Goal: Information Seeking & Learning: Learn about a topic

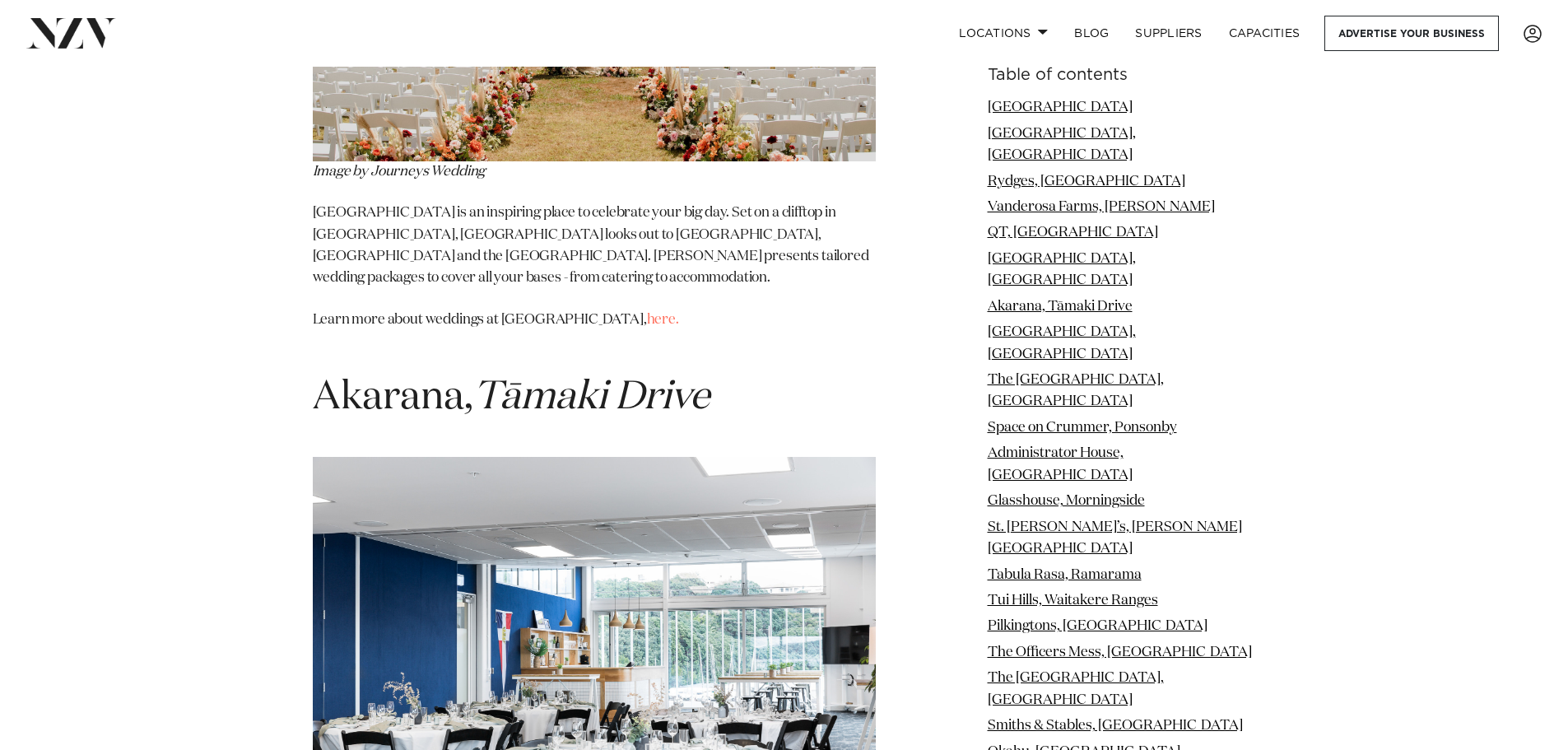
scroll to position [5842, 0]
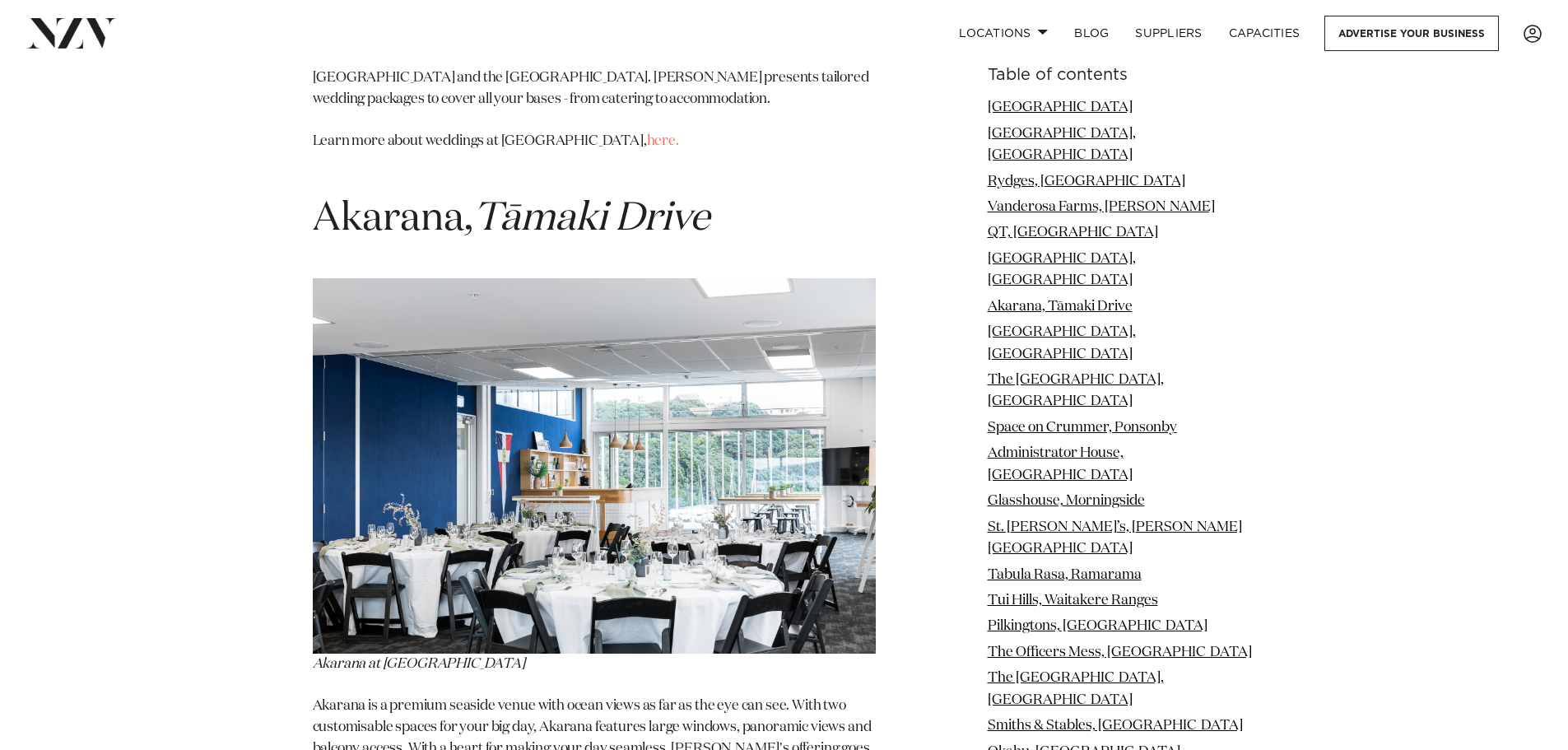
drag, startPoint x: 617, startPoint y: 455, endPoint x: 750, endPoint y: 472, distance: 134.1
drag, startPoint x: 393, startPoint y: 493, endPoint x: 807, endPoint y: 480, distance: 414.2
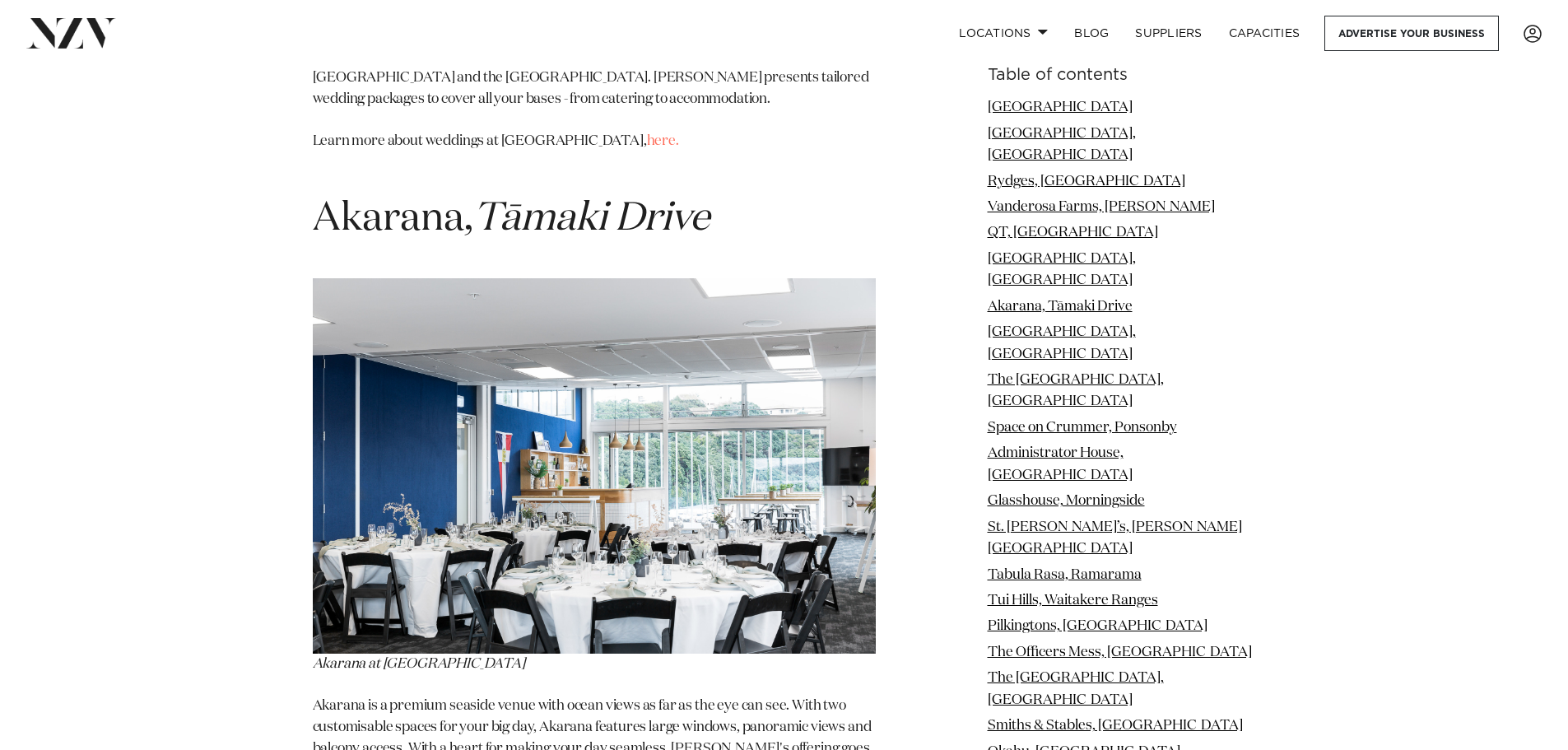
drag, startPoint x: 324, startPoint y: 519, endPoint x: 730, endPoint y: 538, distance: 406.4
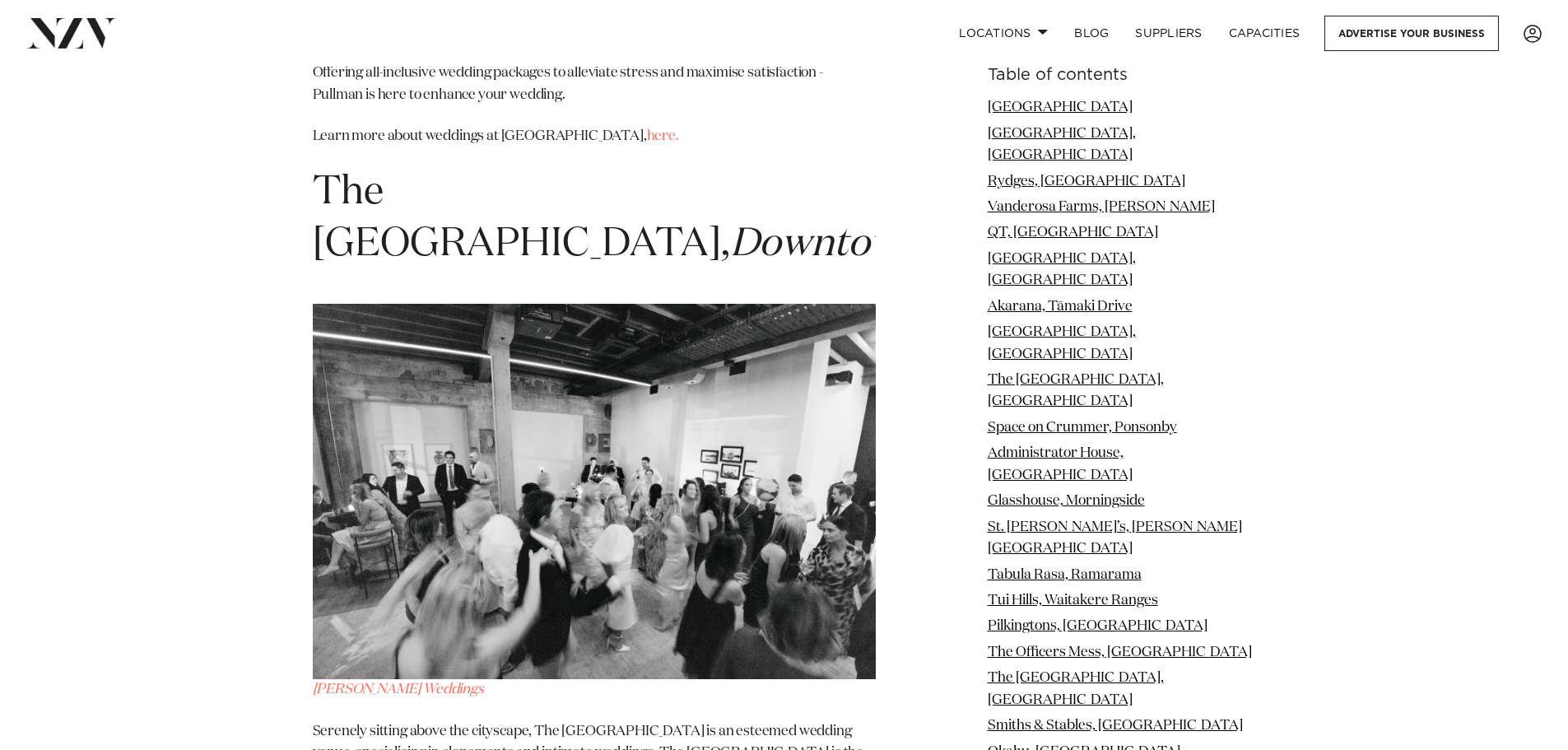
scroll to position [7241, 0]
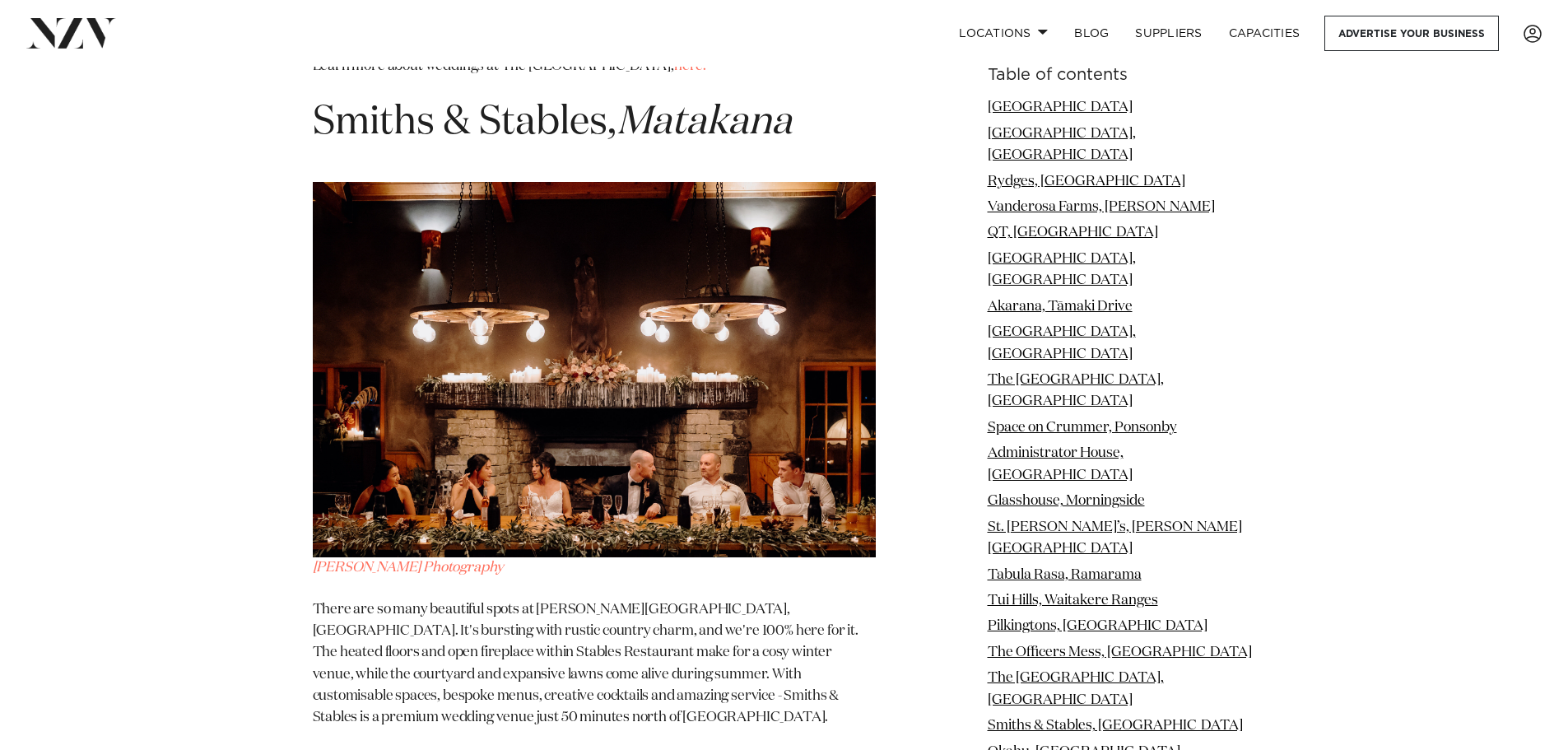
scroll to position [14564, 0]
drag, startPoint x: 415, startPoint y: 570, endPoint x: 847, endPoint y: 629, distance: 436.0
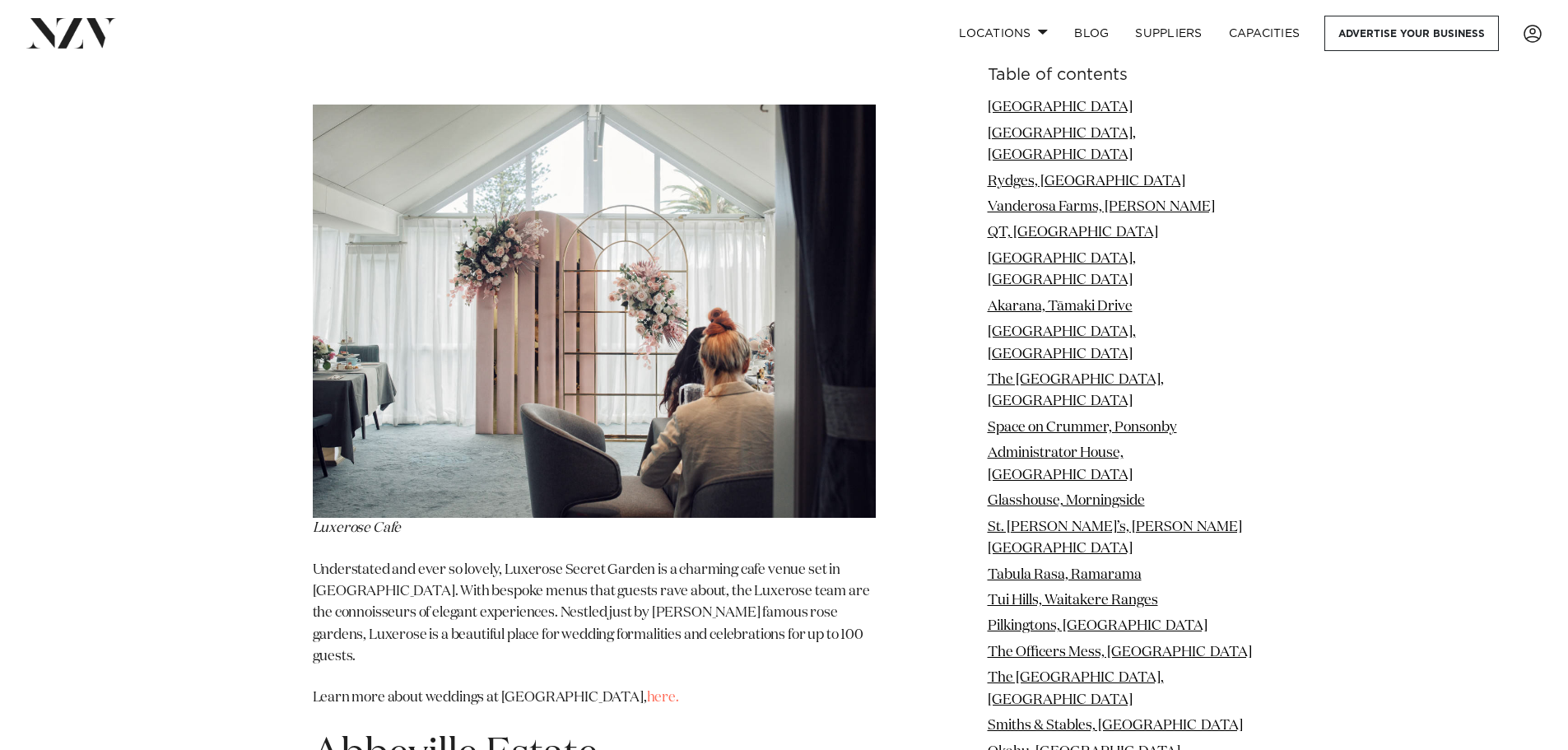
scroll to position [16704, 0]
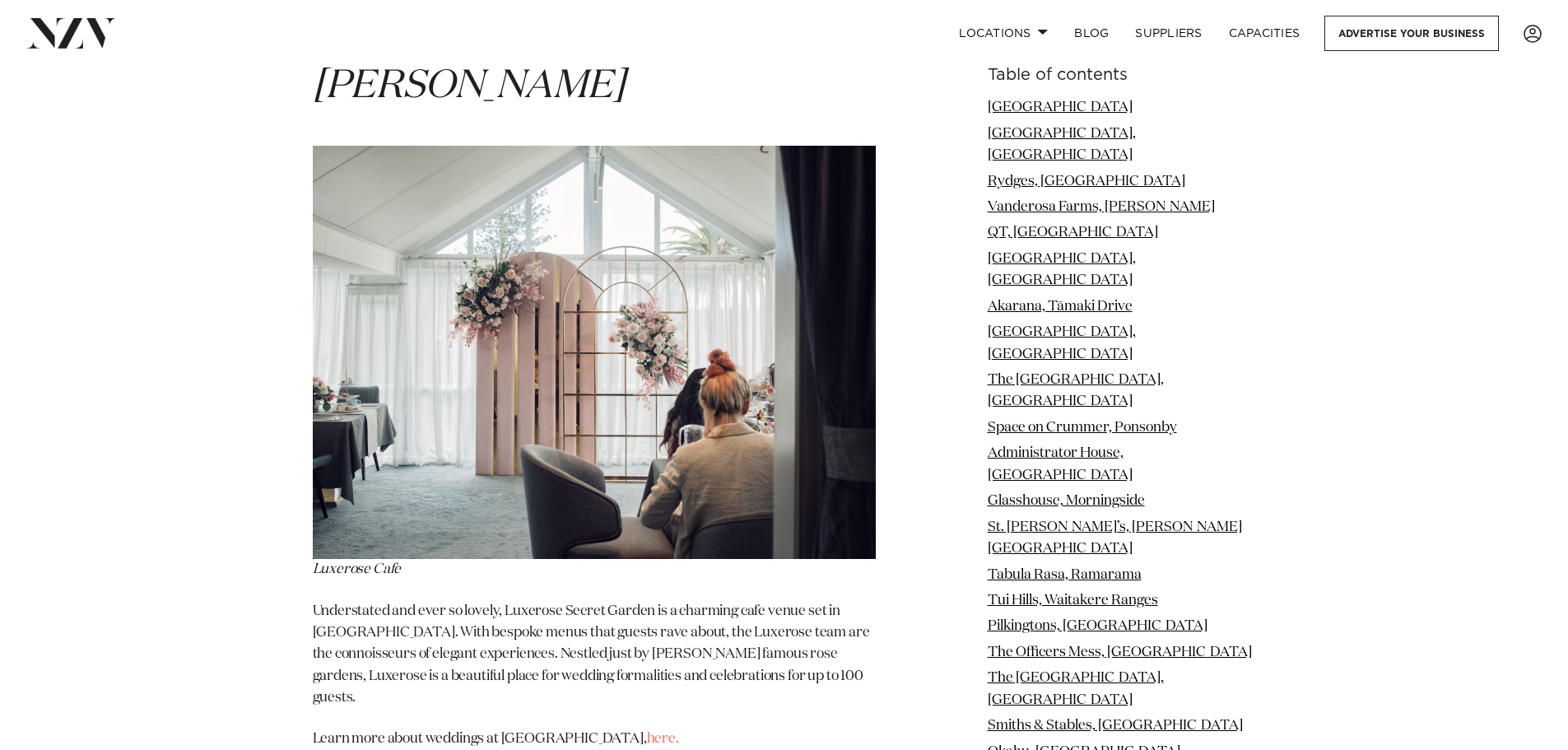
drag, startPoint x: 355, startPoint y: 471, endPoint x: 693, endPoint y: 562, distance: 350.0
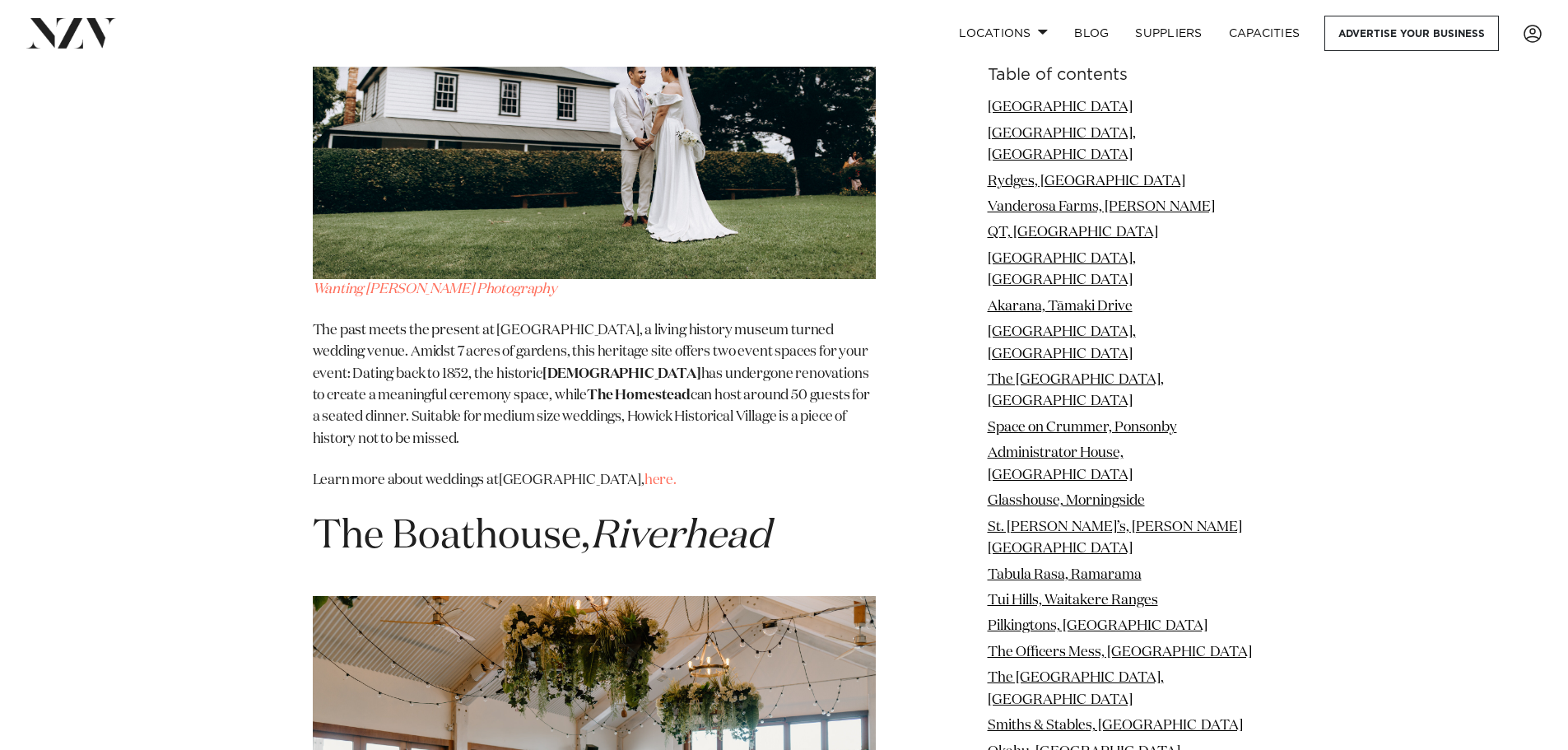
scroll to position [21393, 0]
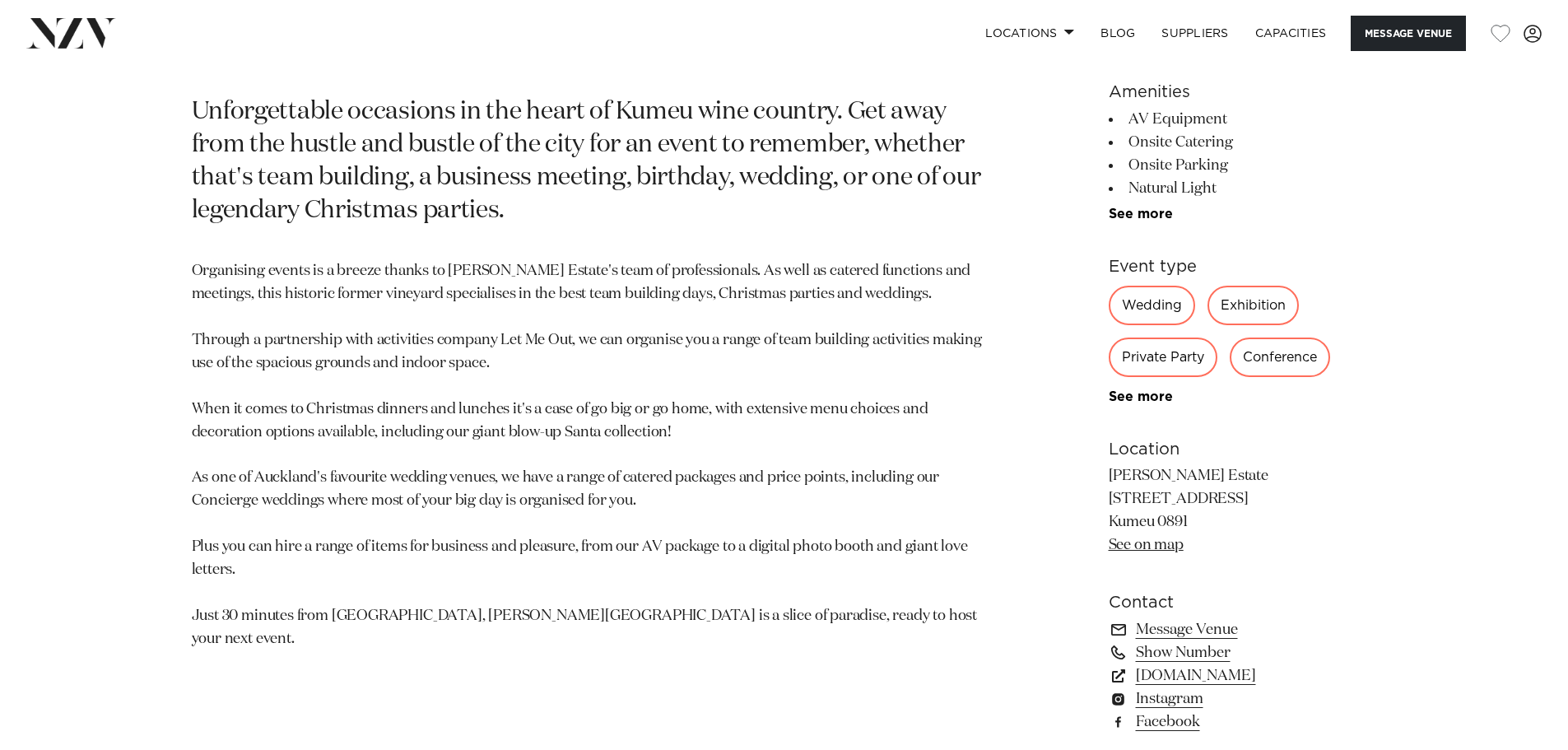
scroll to position [905, 0]
drag, startPoint x: 229, startPoint y: 111, endPoint x: 262, endPoint y: 110, distance: 33.0
click at [262, 110] on p "Unforgettable occasions in the heart of Kumeu wine country. Get away from the h…" at bounding box center [592, 159] width 800 height 132
click at [413, 224] on p "Unforgettable occasions in the heart of Kumeu wine country. Get away from the h…" at bounding box center [592, 159] width 800 height 132
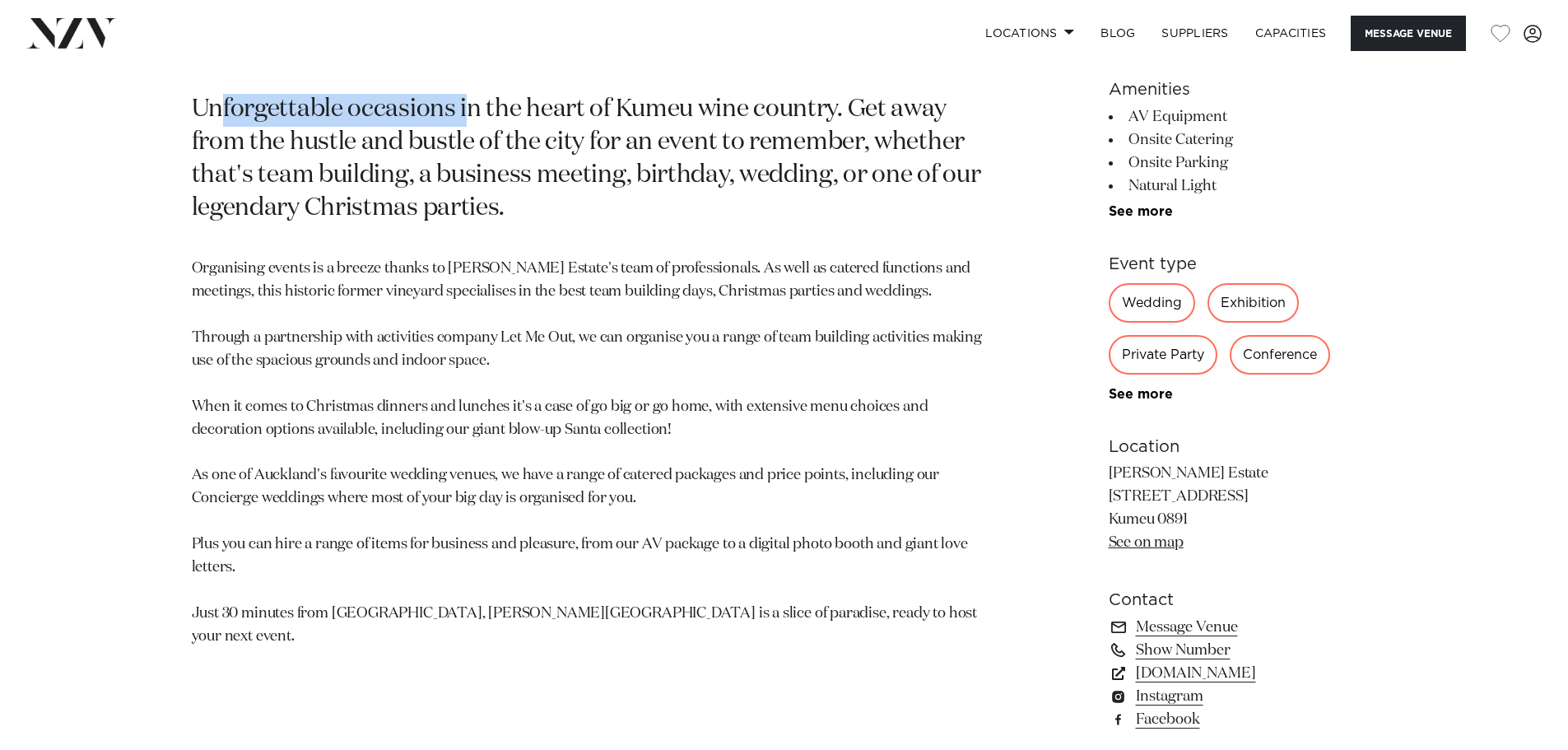
drag, startPoint x: 226, startPoint y: 102, endPoint x: 468, endPoint y: 105, distance: 242.0
click at [468, 105] on p "Unforgettable occasions in the heart of Kumeu wine country. Get away from the h…" at bounding box center [592, 159] width 800 height 132
click at [533, 114] on p "Unforgettable occasions in the heart of Kumeu wine country. Get away from the h…" at bounding box center [592, 159] width 800 height 132
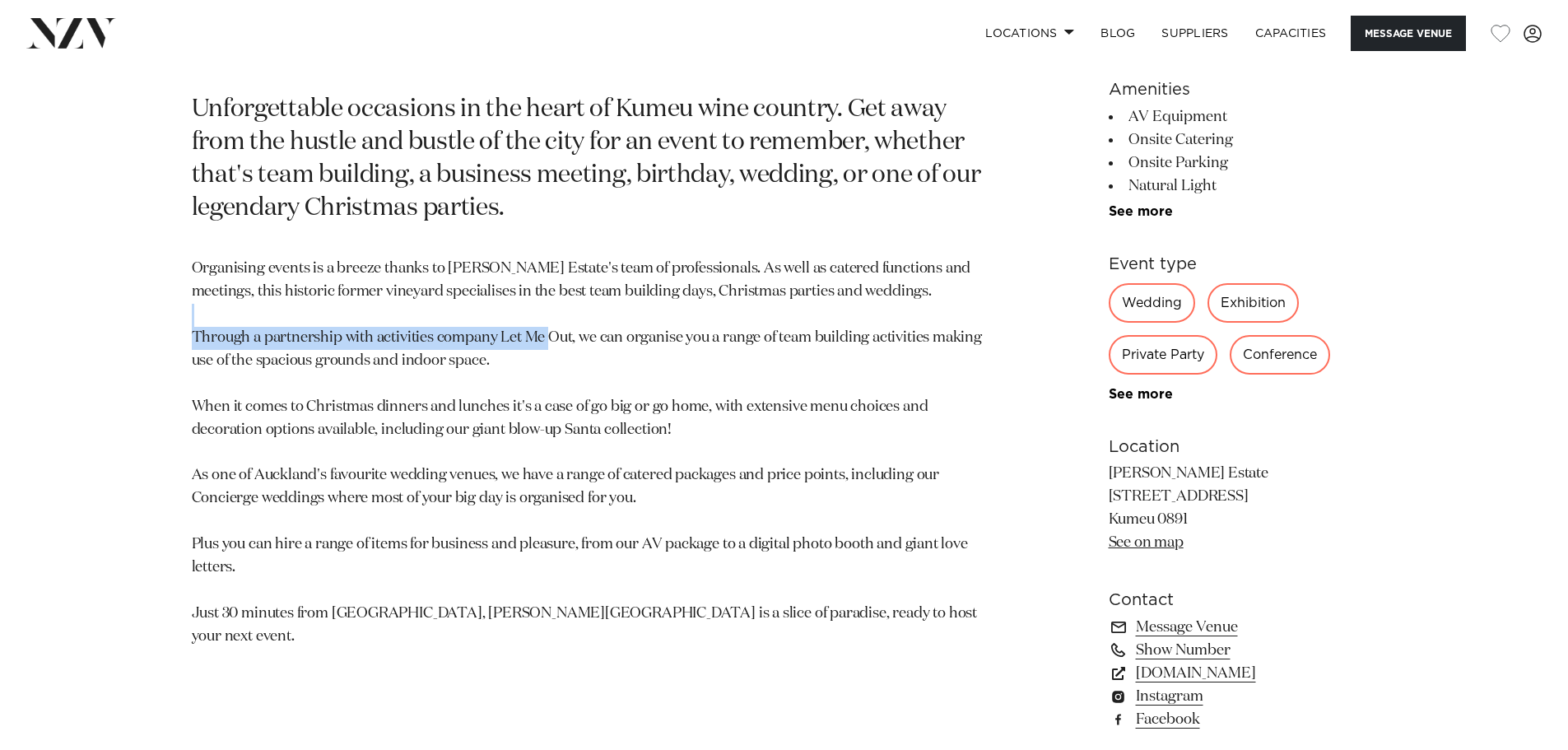
drag, startPoint x: 253, startPoint y: 336, endPoint x: 604, endPoint y: 339, distance: 351.0
click at [604, 339] on p "Organising events is a breeze thanks to [PERSON_NAME] Estate's team of professi…" at bounding box center [592, 453] width 800 height 390
click at [596, 360] on p "Organising events is a breeze thanks to [PERSON_NAME] Estate's team of professi…" at bounding box center [592, 453] width 800 height 390
drag, startPoint x: 363, startPoint y: 335, endPoint x: 632, endPoint y: 336, distance: 269.0
click at [632, 336] on p "Organising events is a breeze thanks to [PERSON_NAME] Estate's team of professi…" at bounding box center [592, 453] width 800 height 390
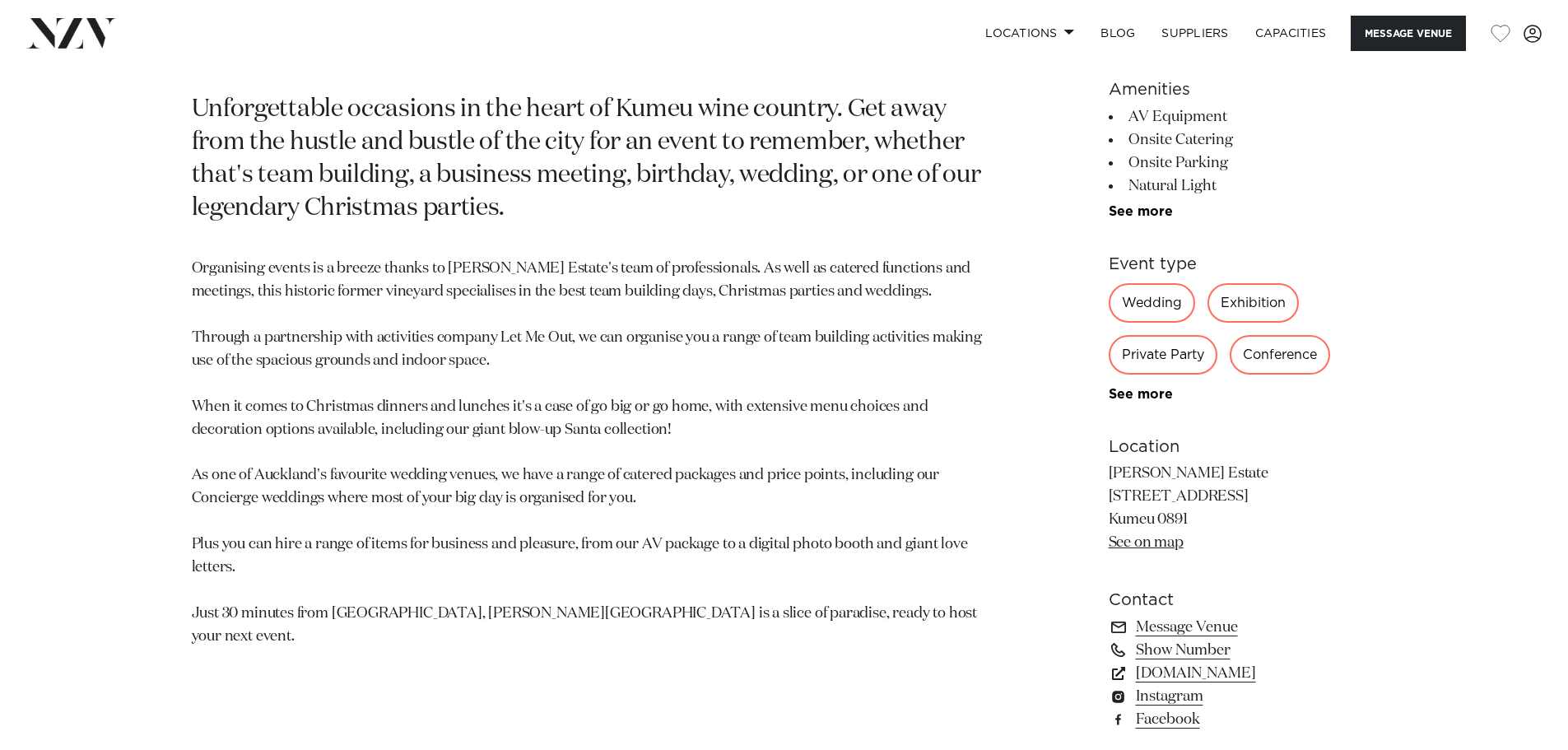
click at [708, 378] on p "Organising events is a breeze thanks to [PERSON_NAME] Estate's team of professi…" at bounding box center [592, 453] width 800 height 390
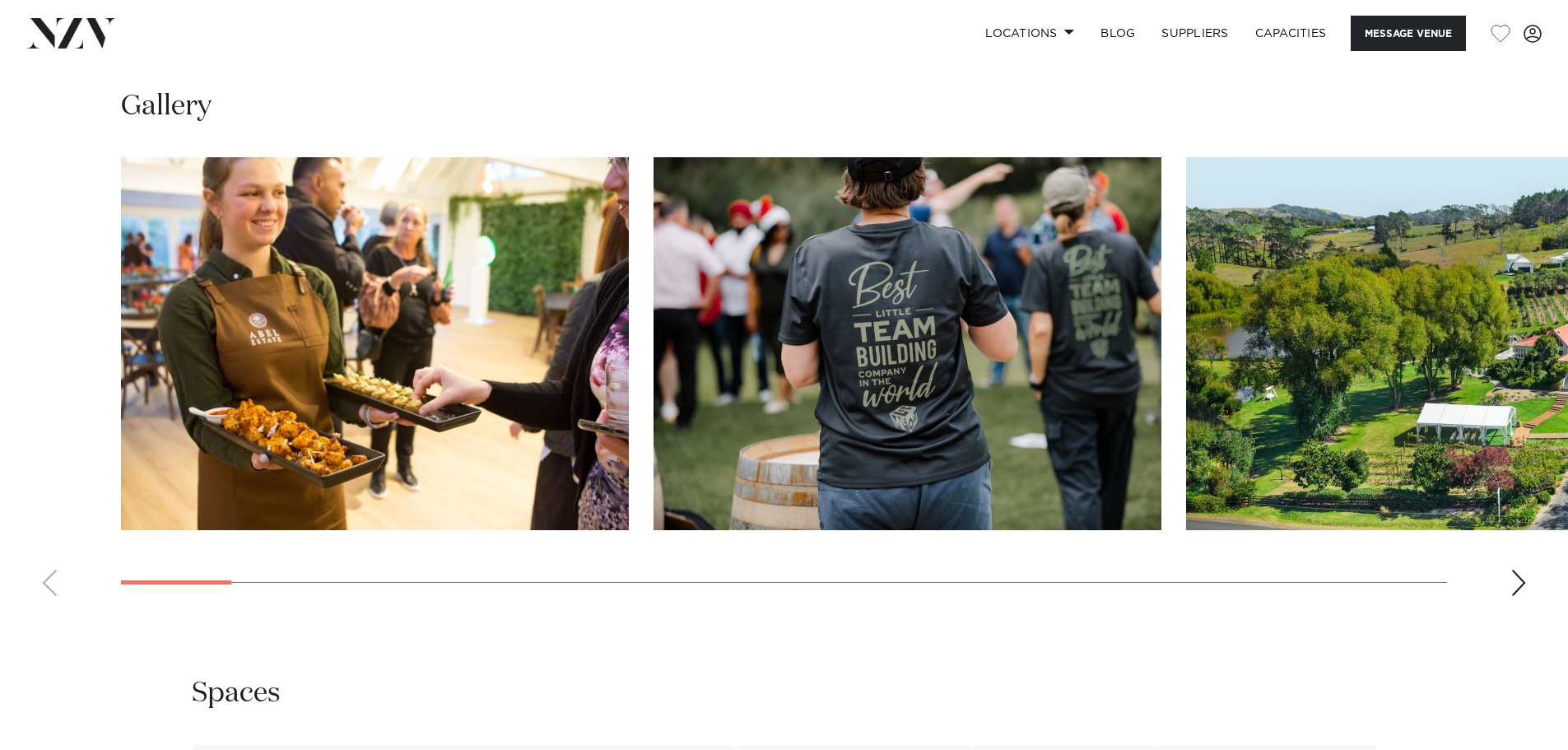
scroll to position [1563, 0]
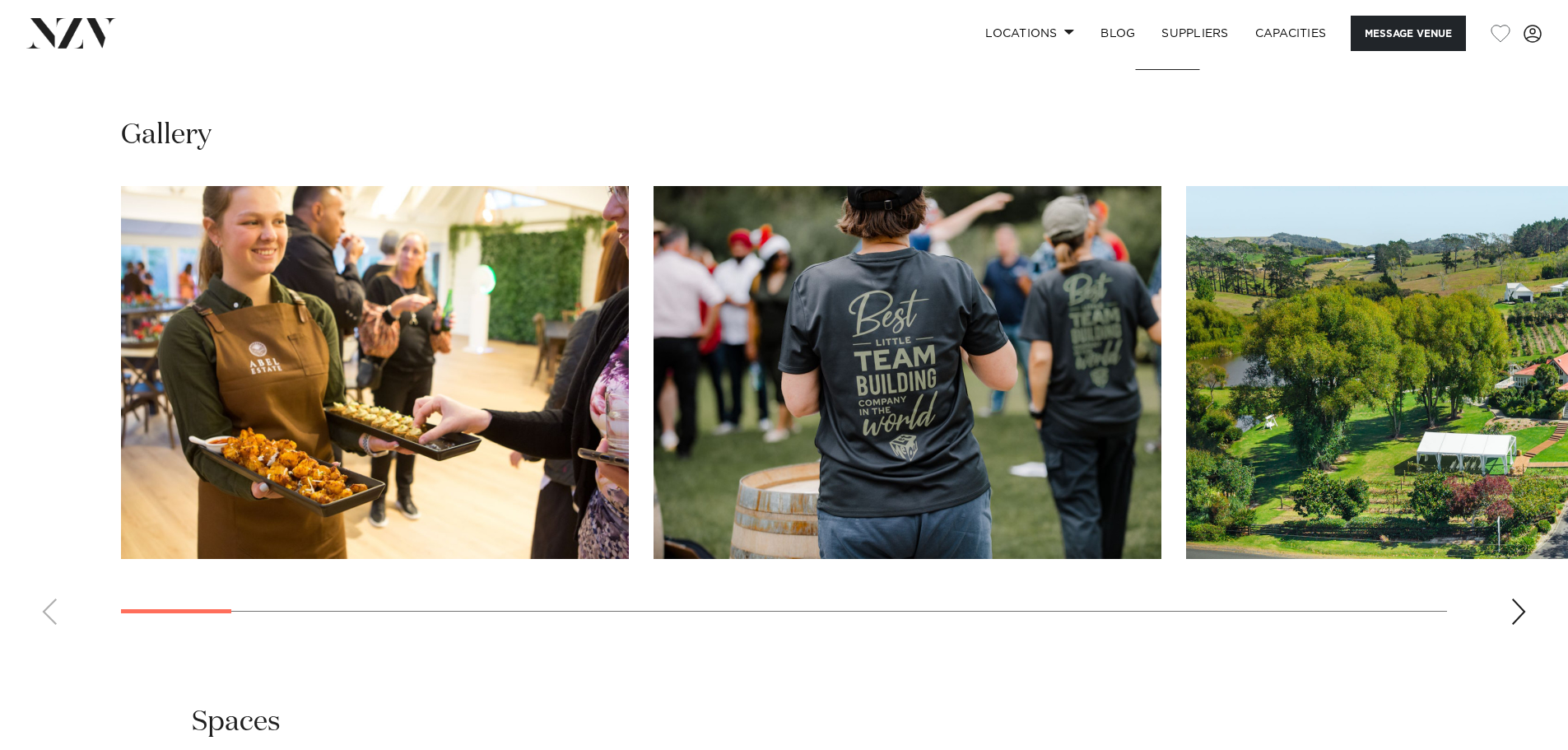
click at [1519, 604] on div "Next slide" at bounding box center [1518, 611] width 17 height 26
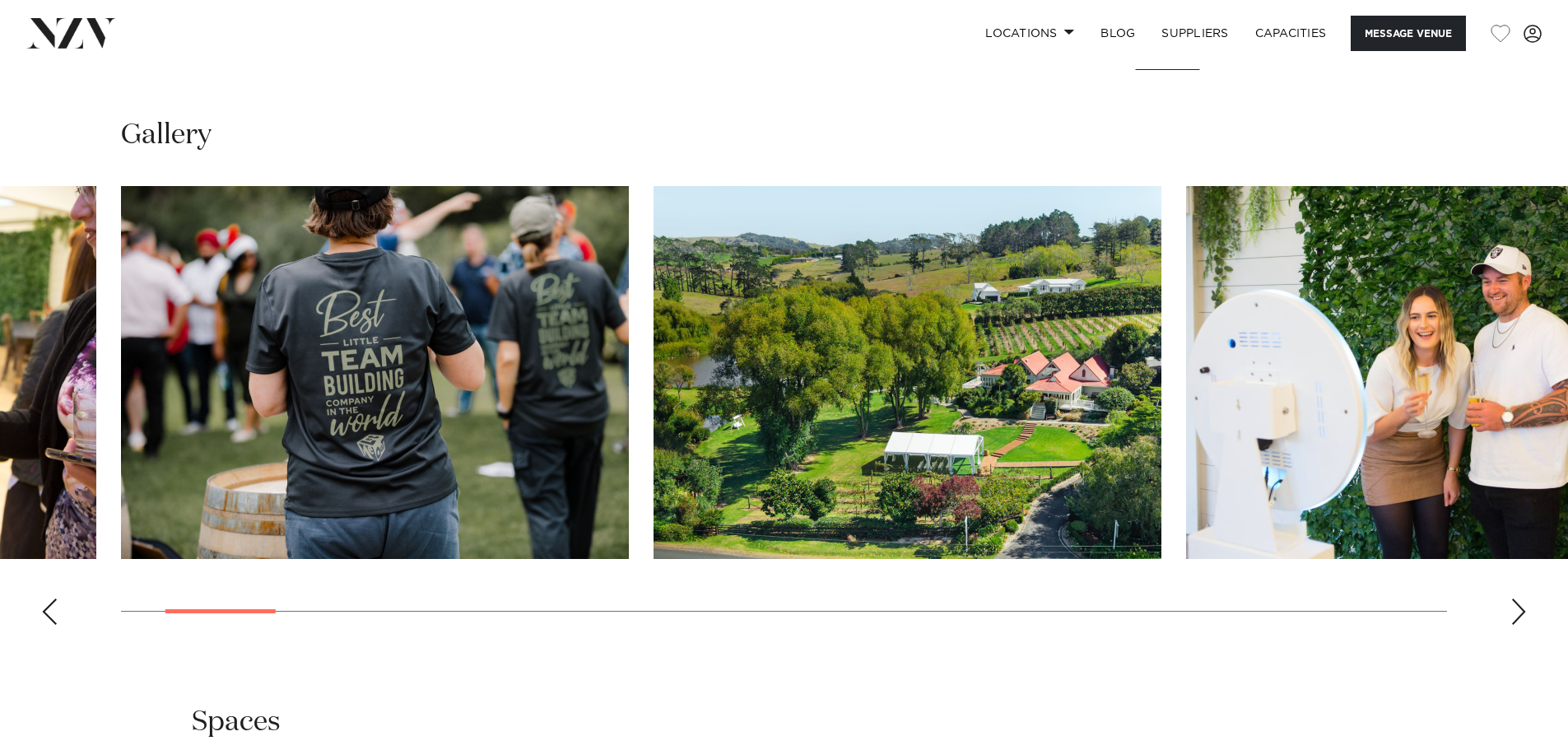
click at [1519, 604] on div "Next slide" at bounding box center [1518, 611] width 17 height 26
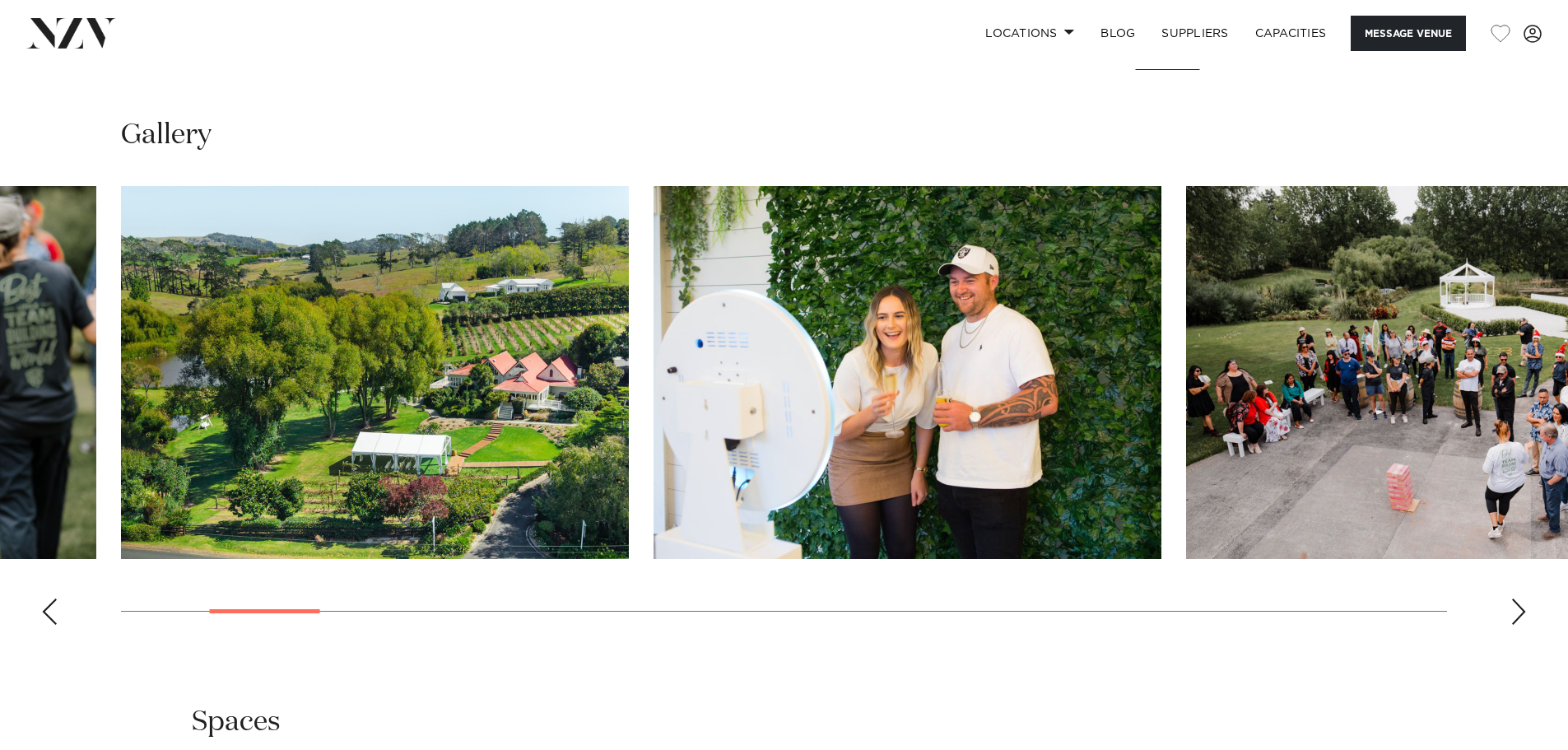
click at [1519, 604] on div "Next slide" at bounding box center [1518, 611] width 17 height 26
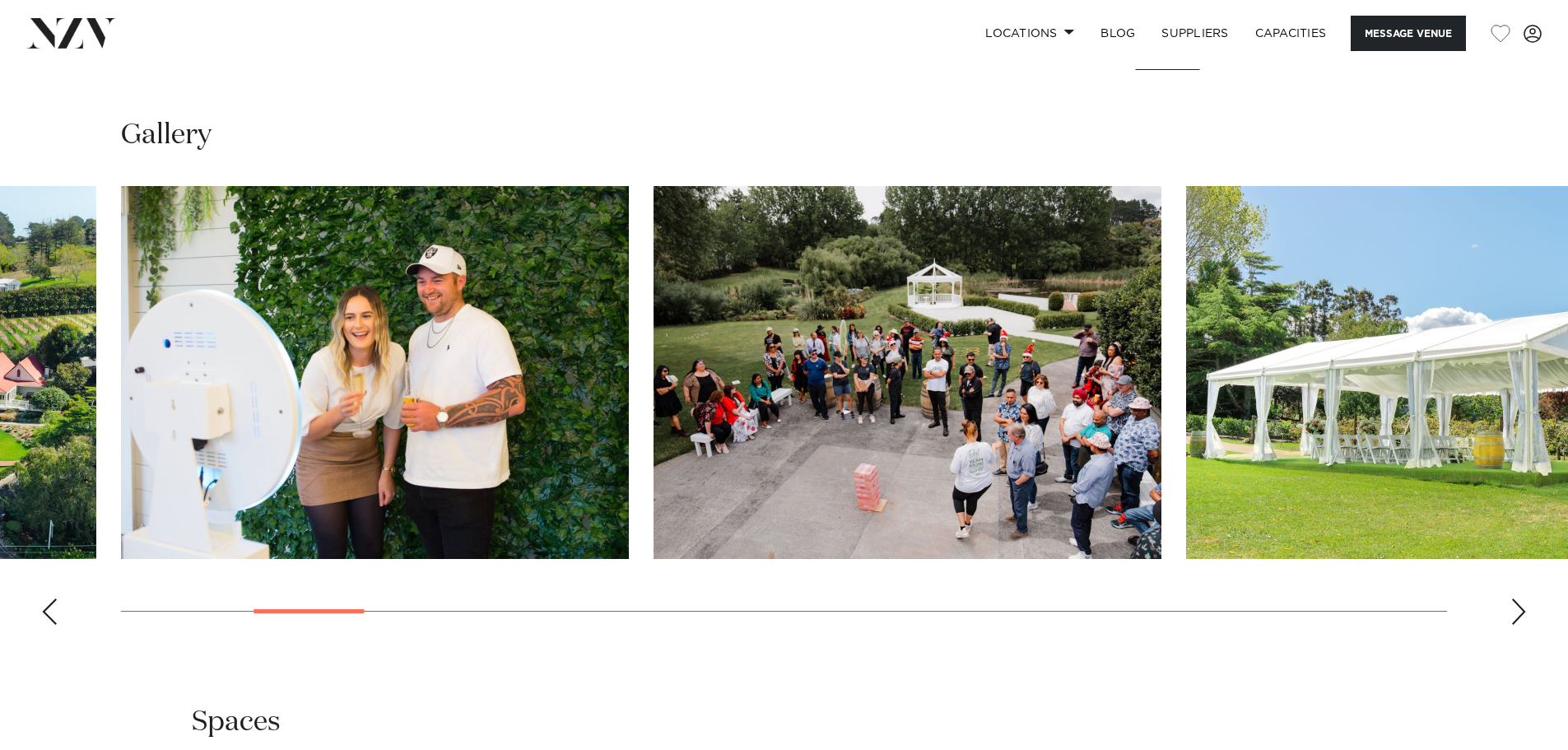
click at [1519, 604] on div "Next slide" at bounding box center [1518, 611] width 17 height 26
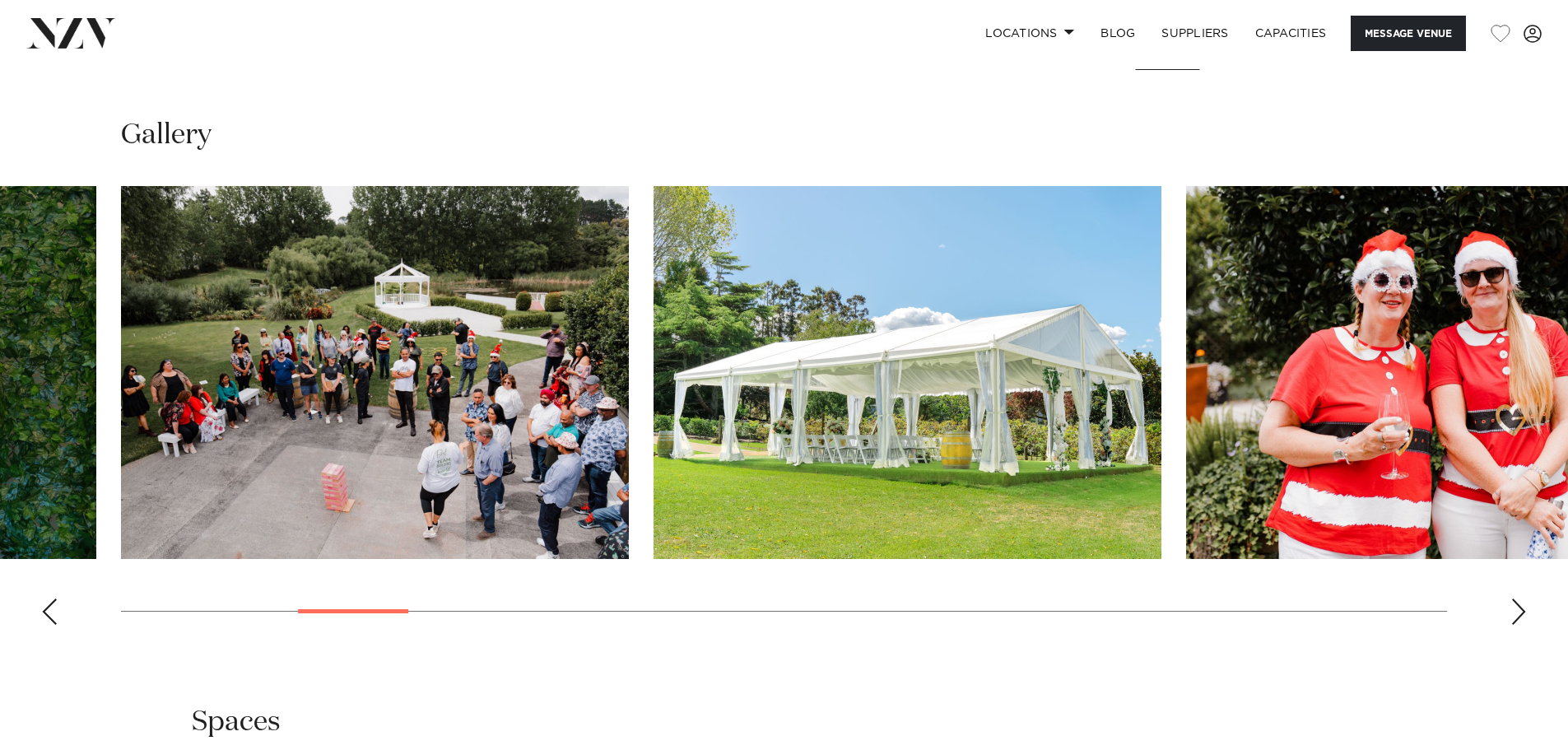
click at [1519, 604] on div "Next slide" at bounding box center [1518, 611] width 17 height 26
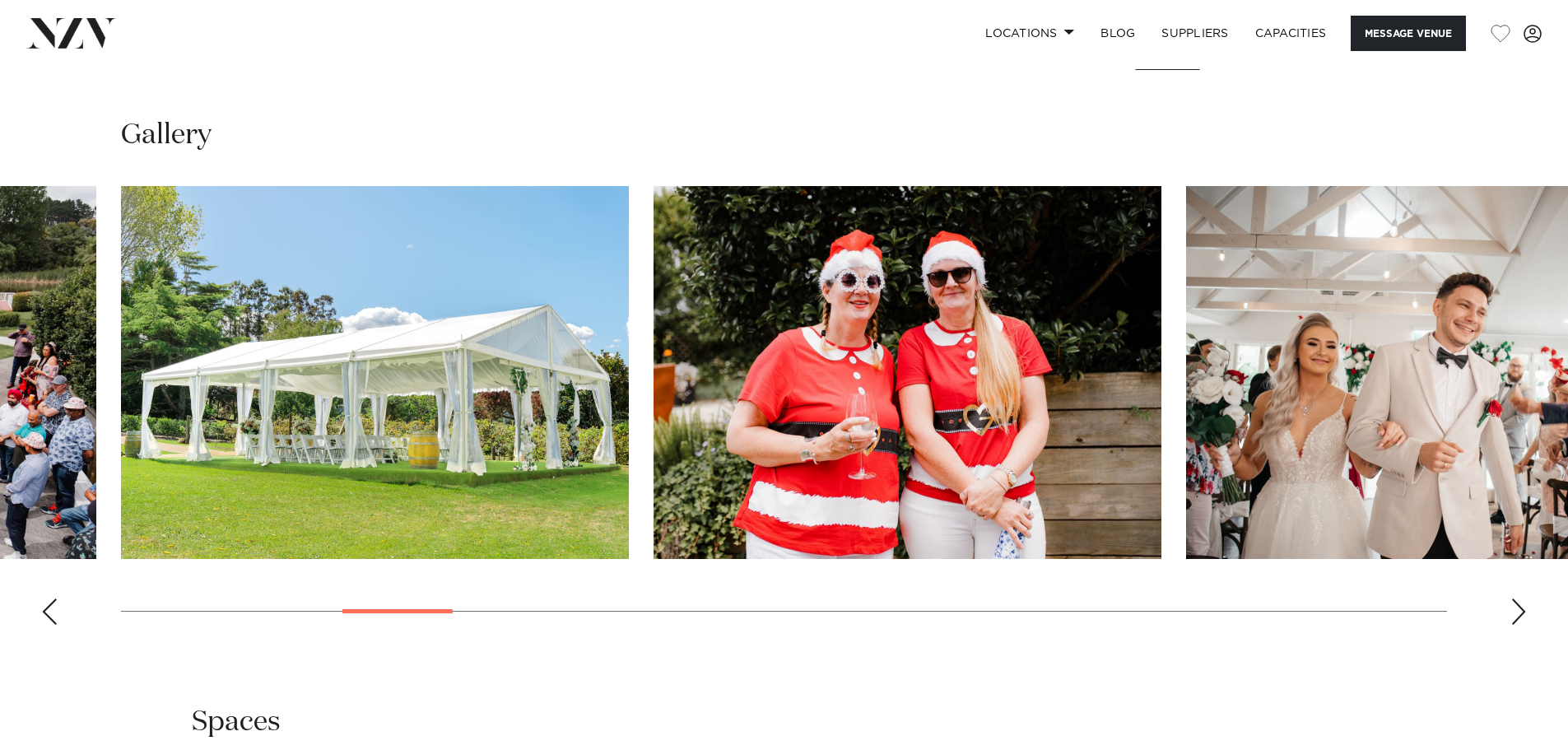
click at [1519, 604] on div "Next slide" at bounding box center [1518, 611] width 17 height 26
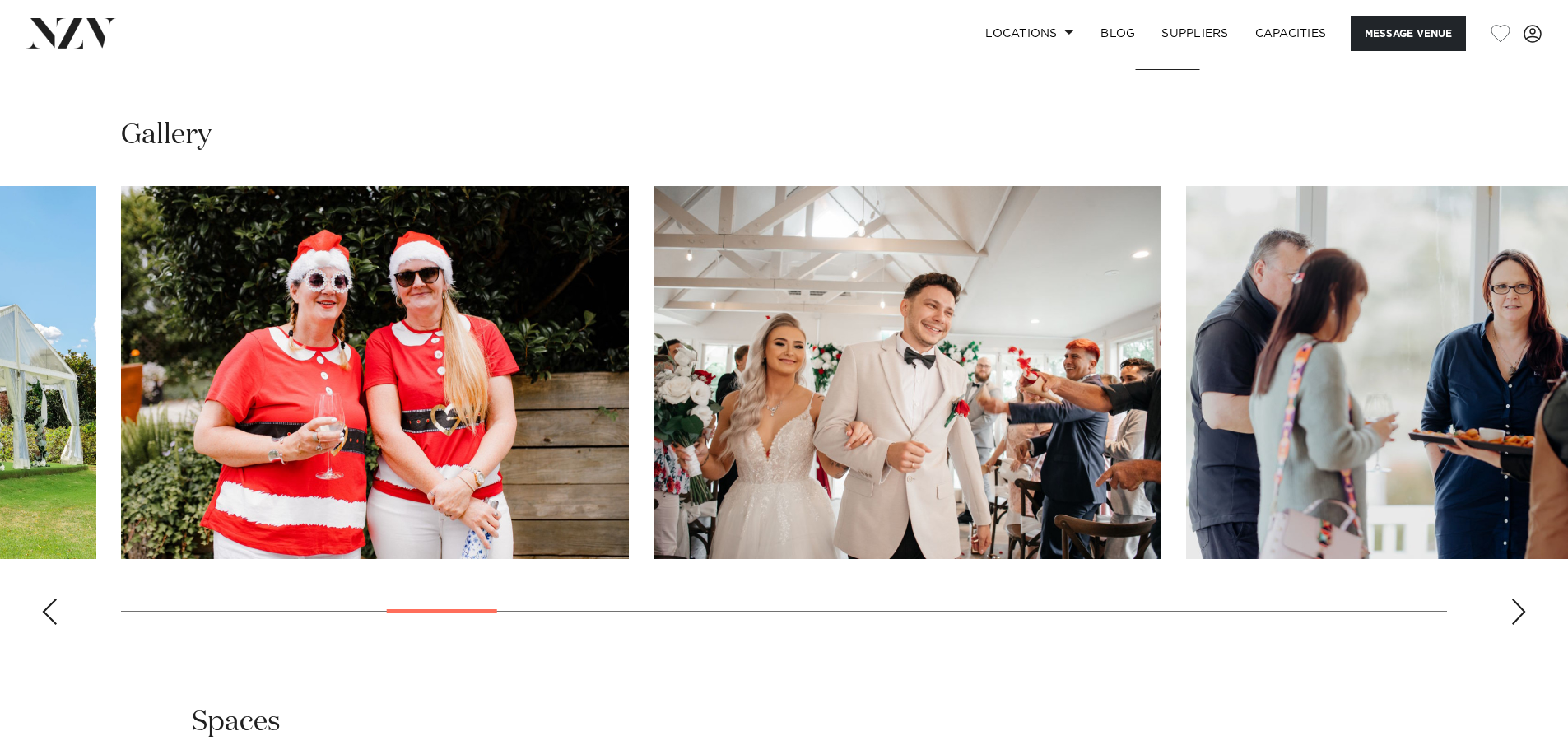
click at [1519, 604] on div "Next slide" at bounding box center [1518, 611] width 17 height 26
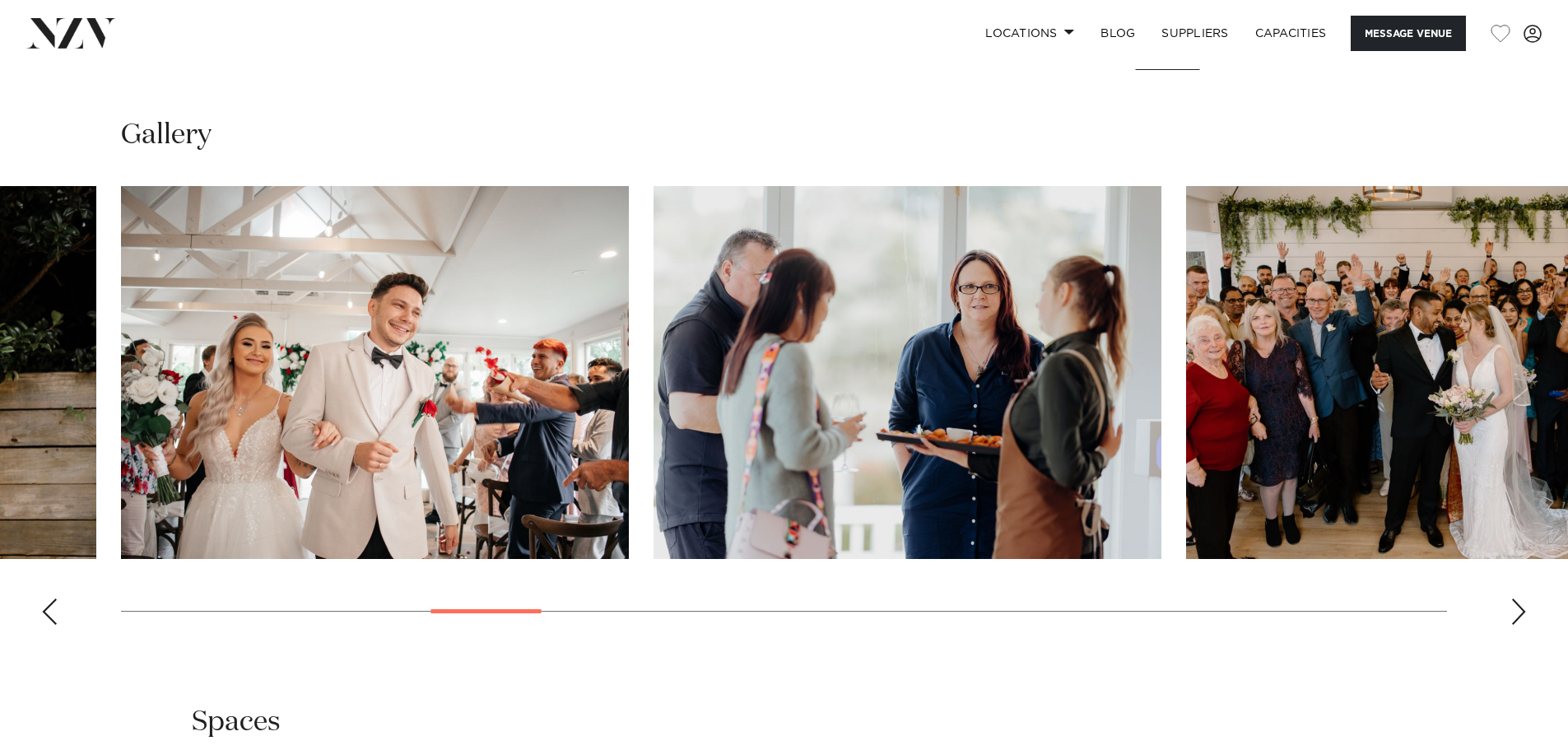
click at [1519, 604] on div "Next slide" at bounding box center [1518, 611] width 17 height 26
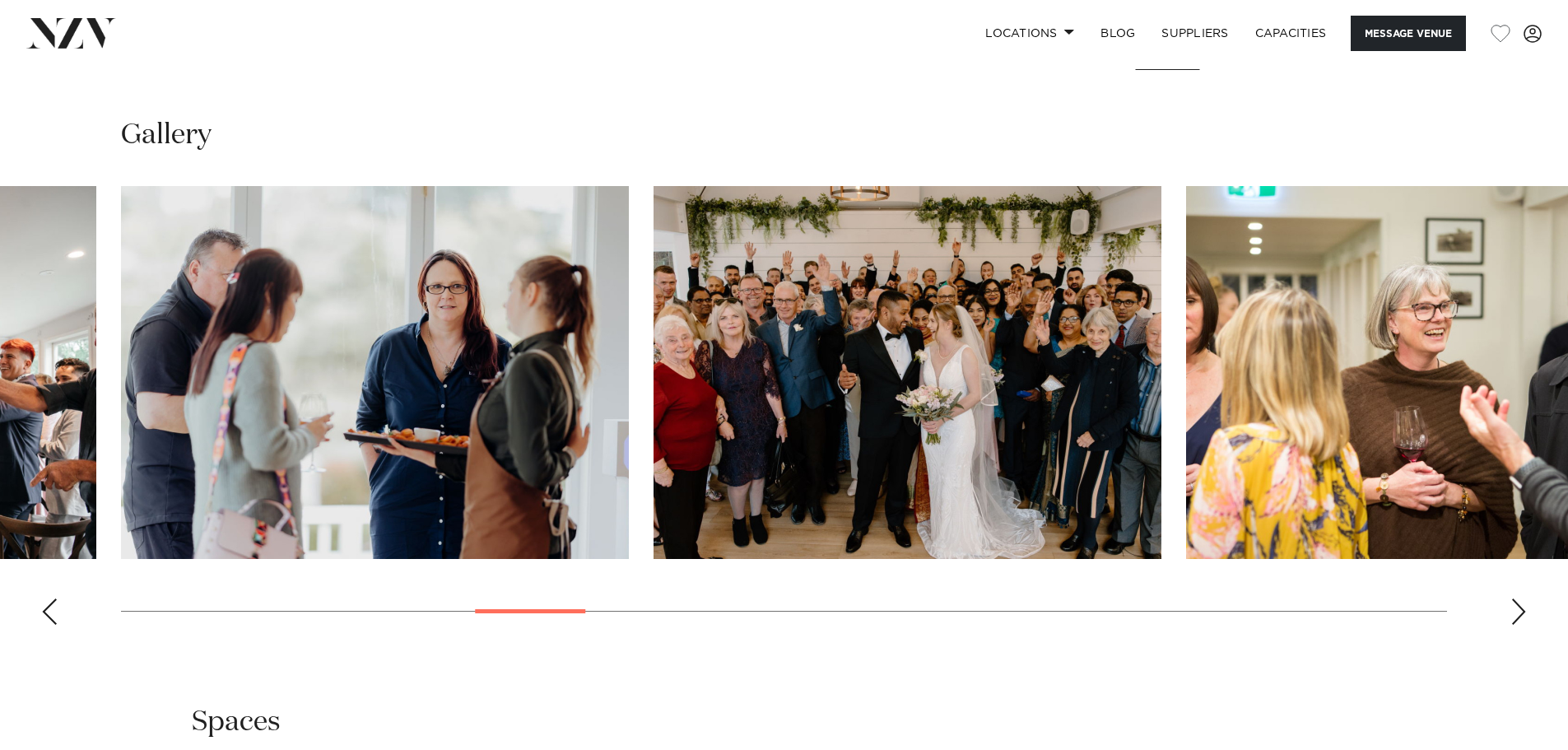
click at [1519, 604] on div "Next slide" at bounding box center [1518, 611] width 17 height 26
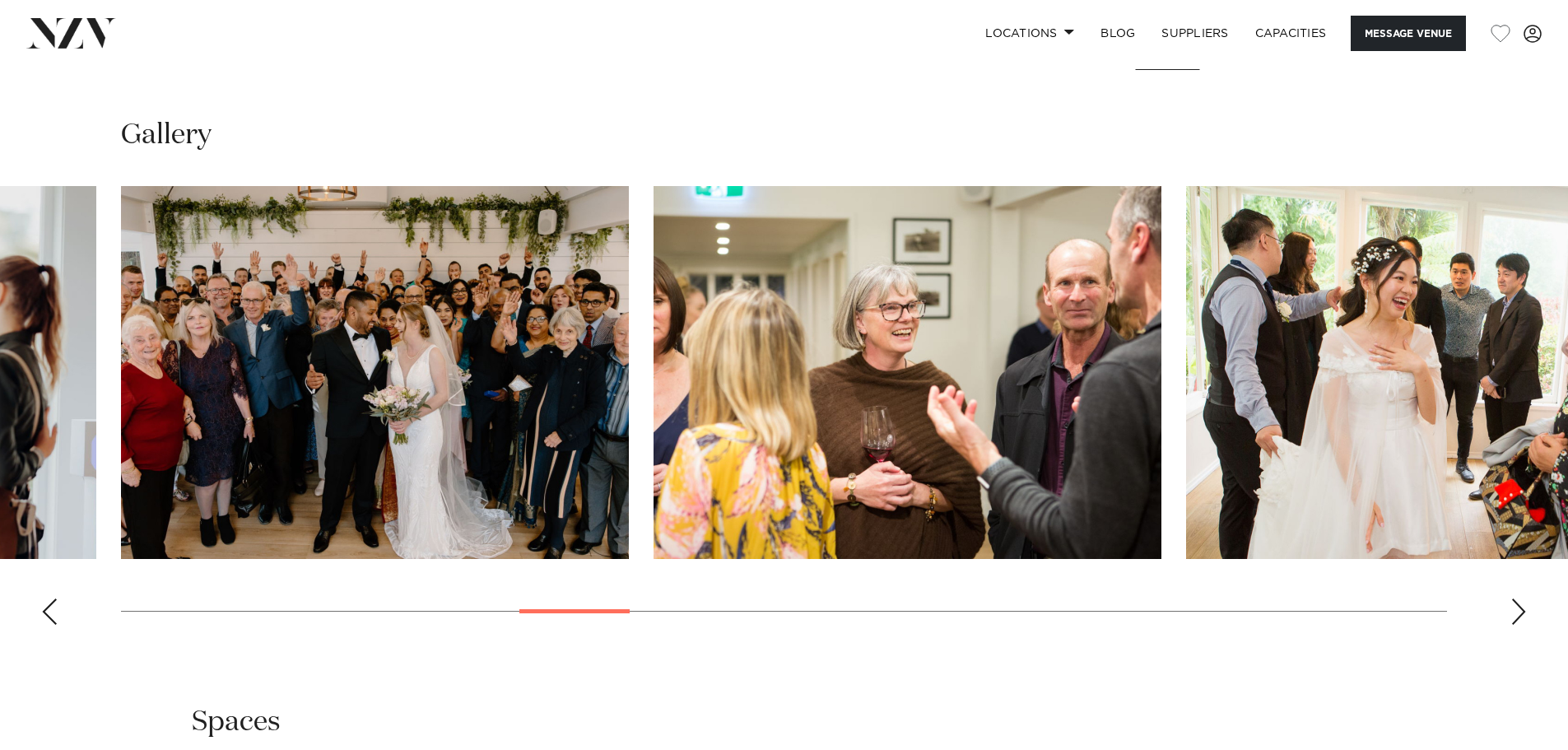
click at [1519, 604] on div "Next slide" at bounding box center [1518, 611] width 17 height 26
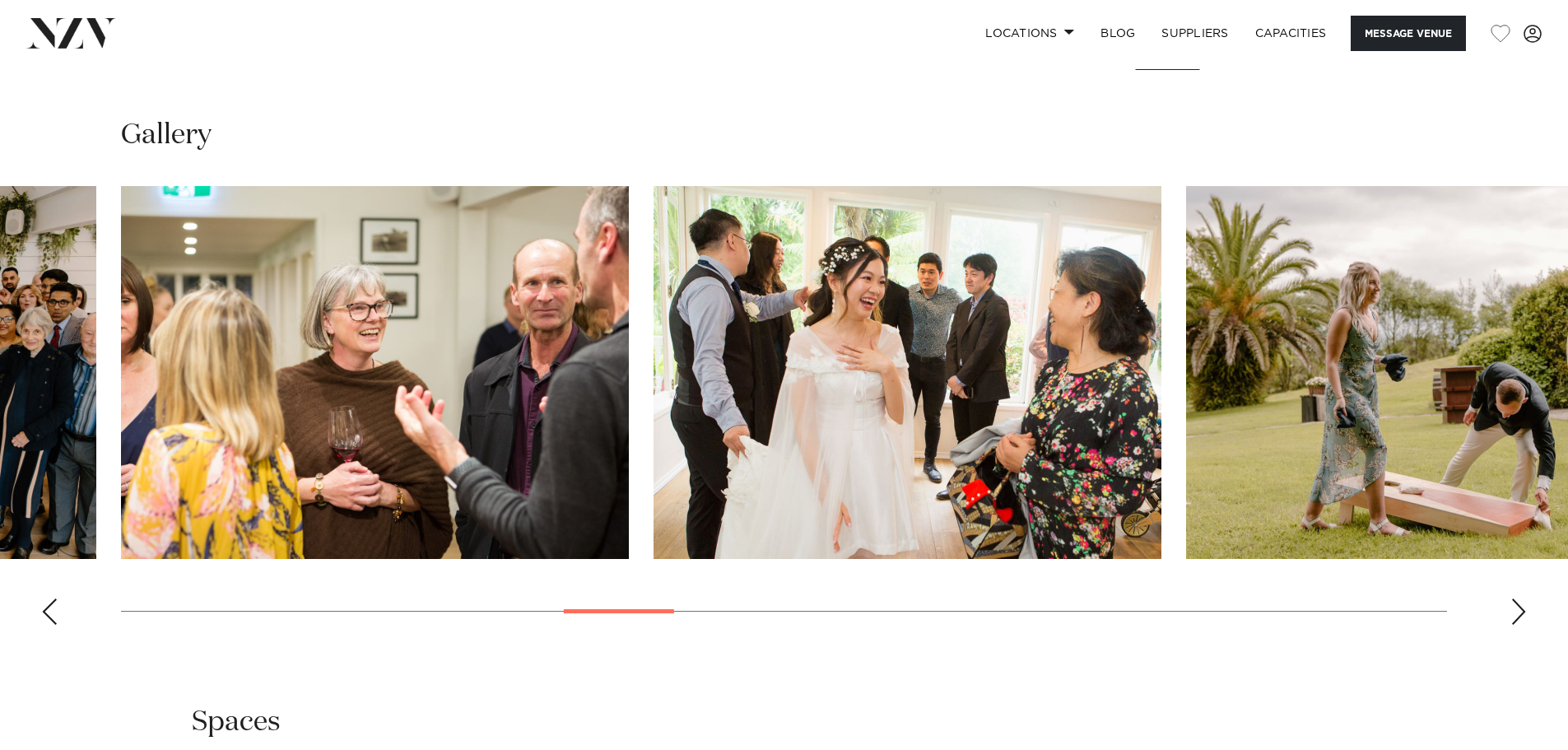
click at [1519, 604] on div "Next slide" at bounding box center [1518, 611] width 17 height 26
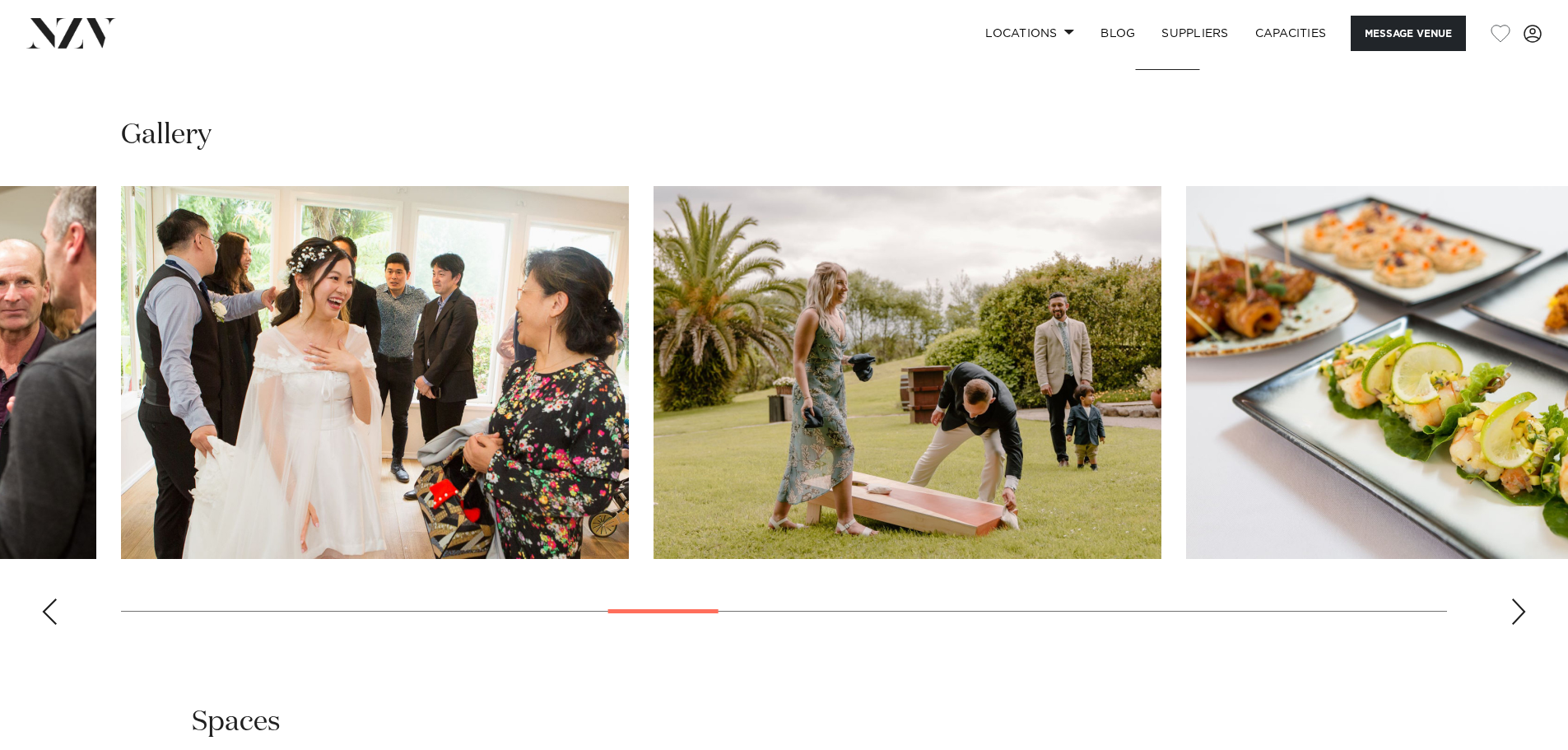
click at [1519, 604] on div "Next slide" at bounding box center [1518, 611] width 17 height 26
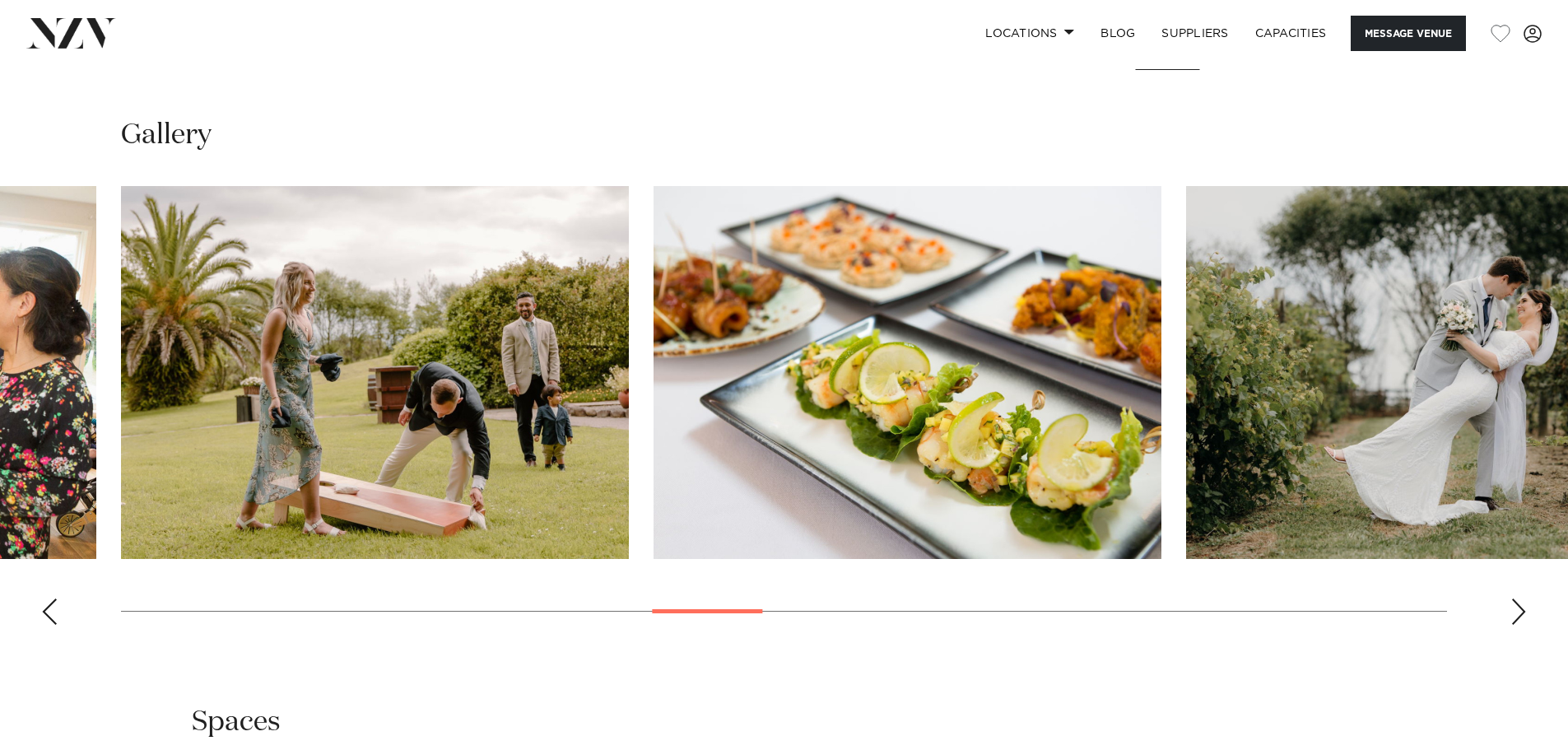
click at [1519, 604] on div "Next slide" at bounding box center [1518, 611] width 17 height 26
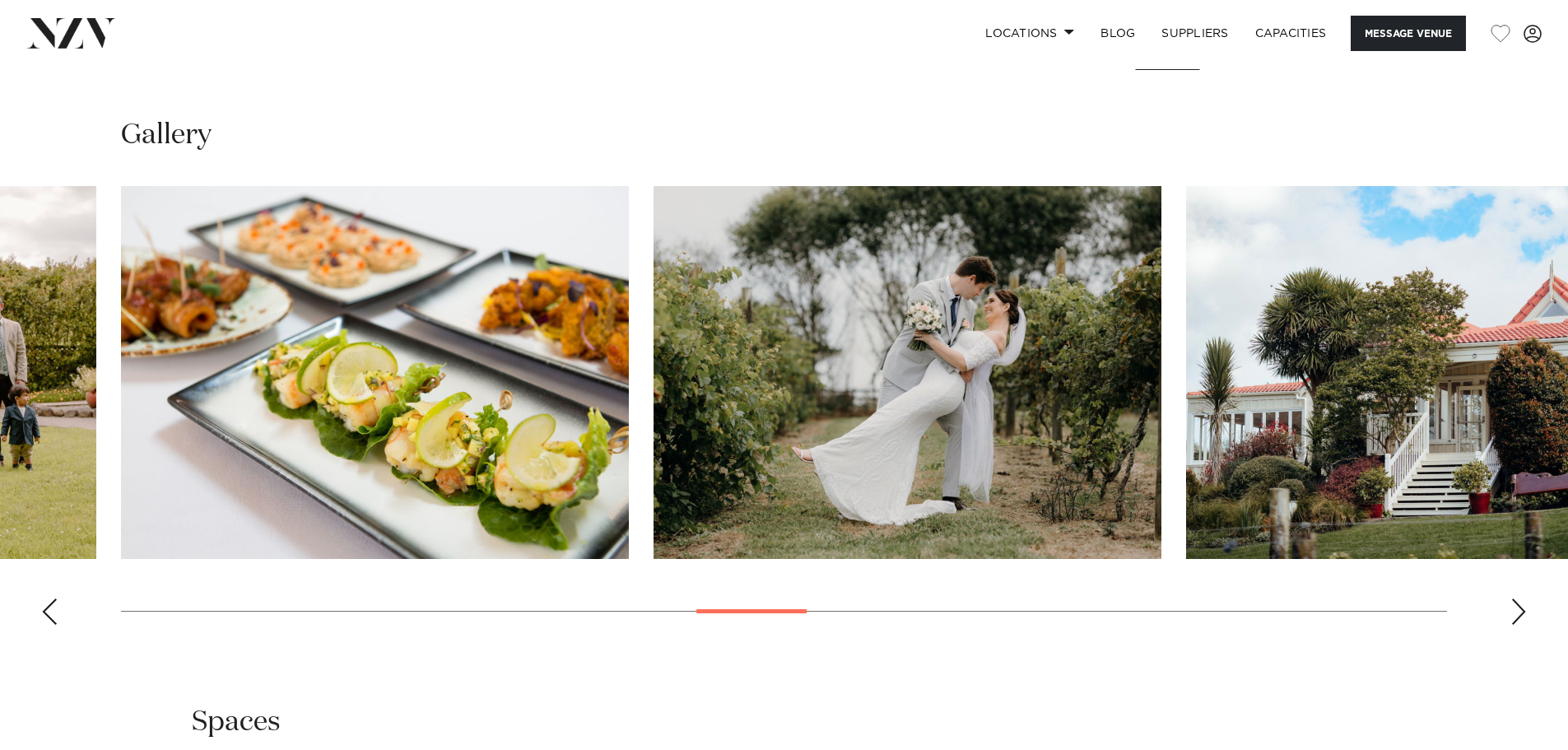
click at [1519, 604] on div "Next slide" at bounding box center [1518, 611] width 17 height 26
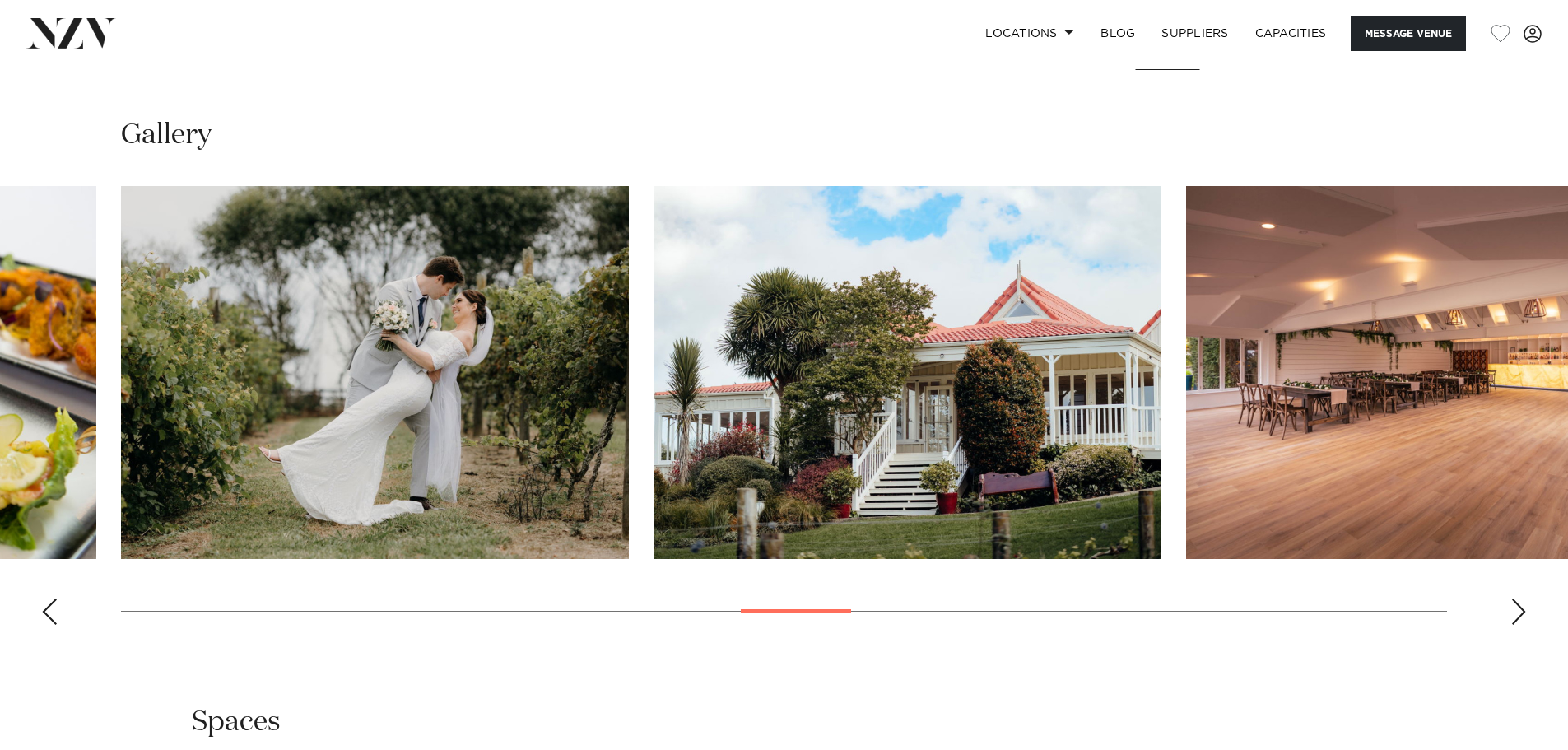
click at [1519, 604] on div "Next slide" at bounding box center [1518, 611] width 17 height 26
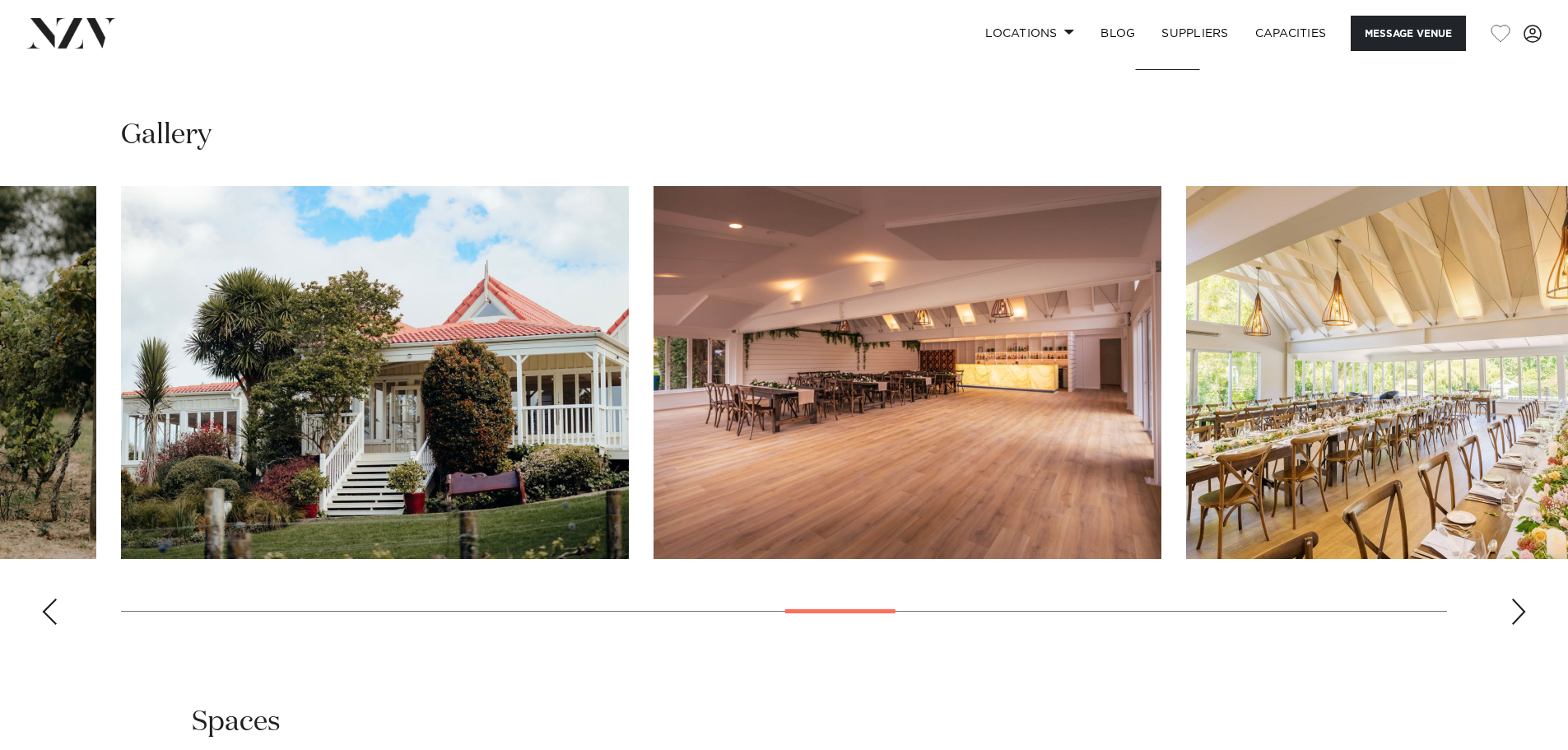
click at [1519, 604] on div "Next slide" at bounding box center [1518, 611] width 17 height 26
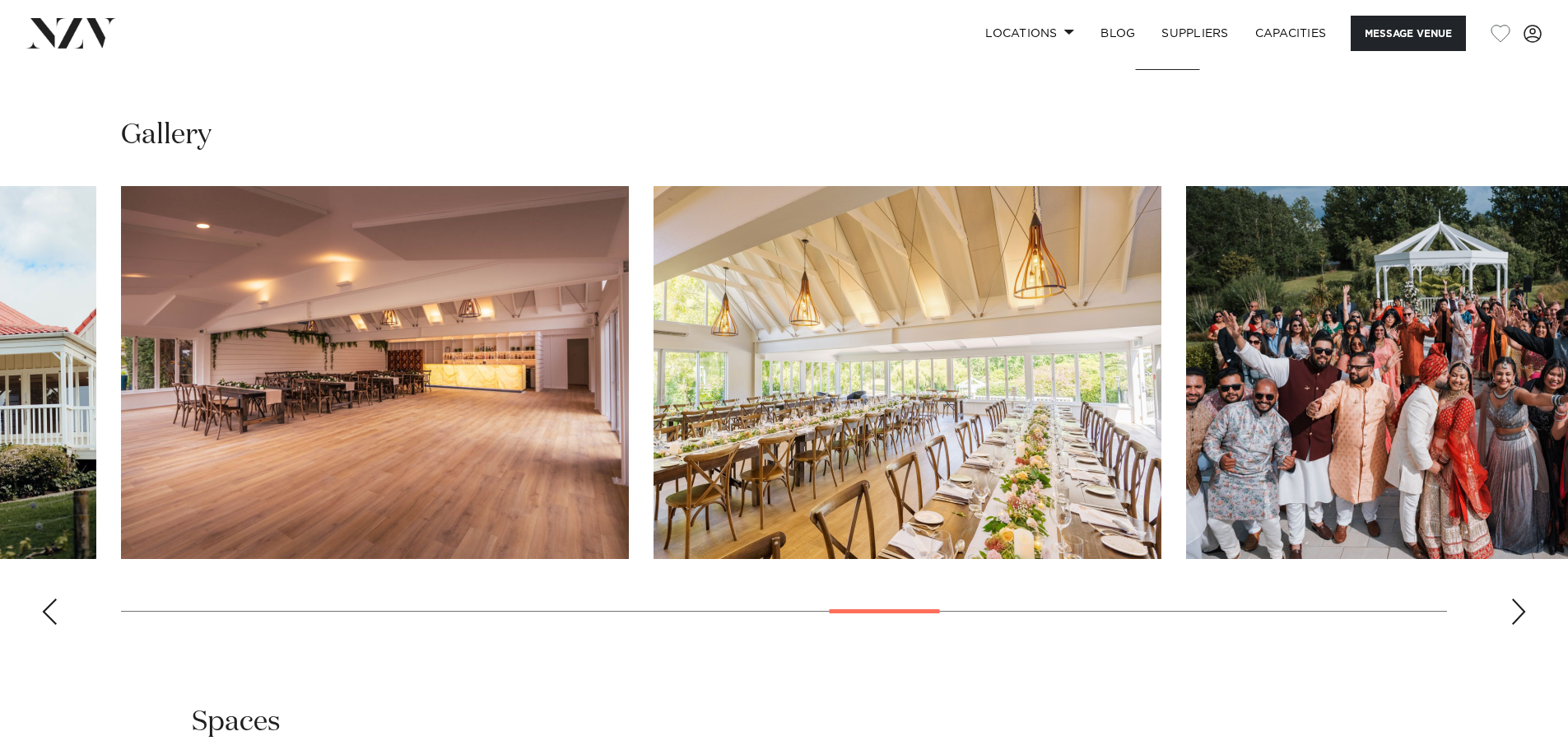
click at [1519, 604] on div "Next slide" at bounding box center [1518, 611] width 17 height 26
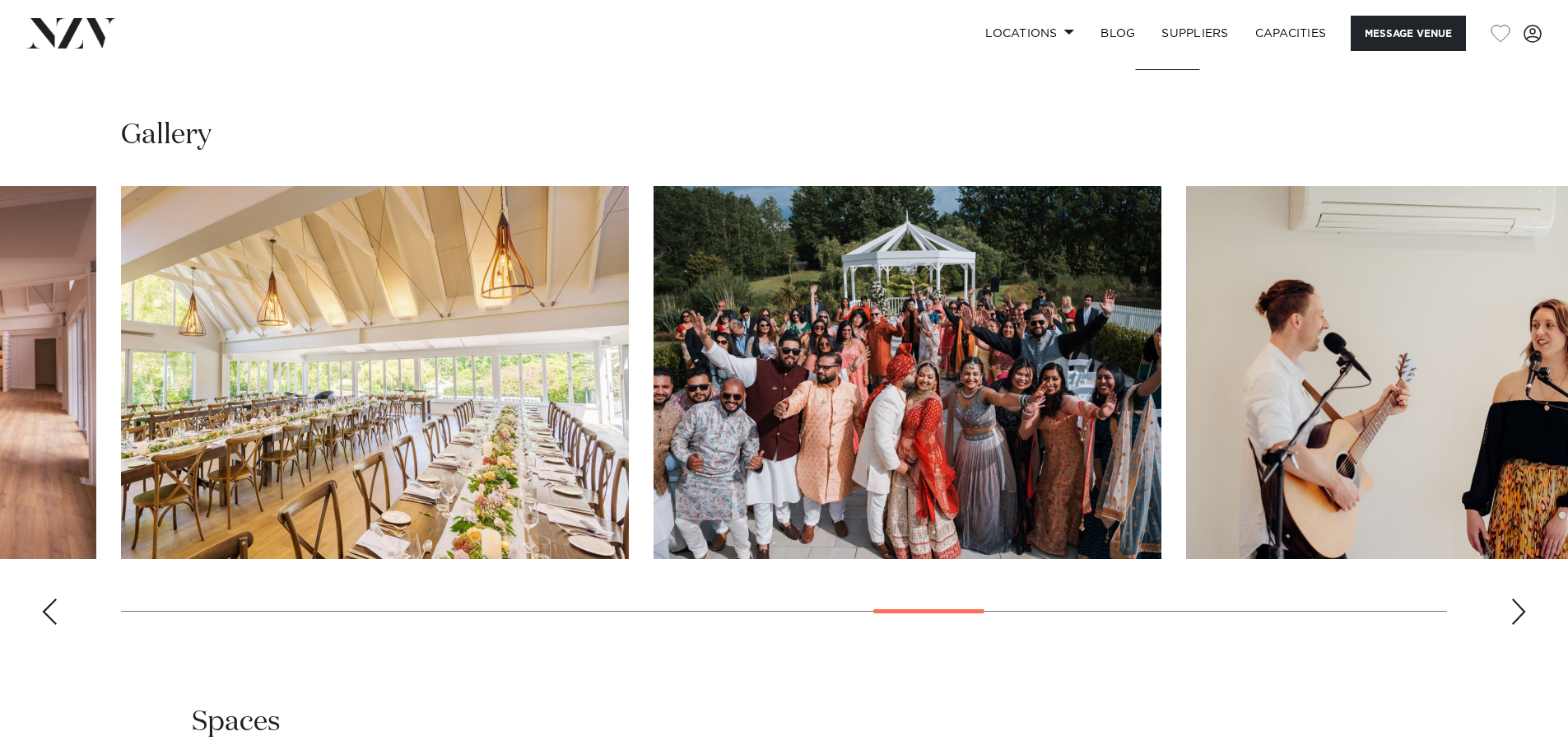
click at [1519, 604] on div "Next slide" at bounding box center [1518, 611] width 17 height 26
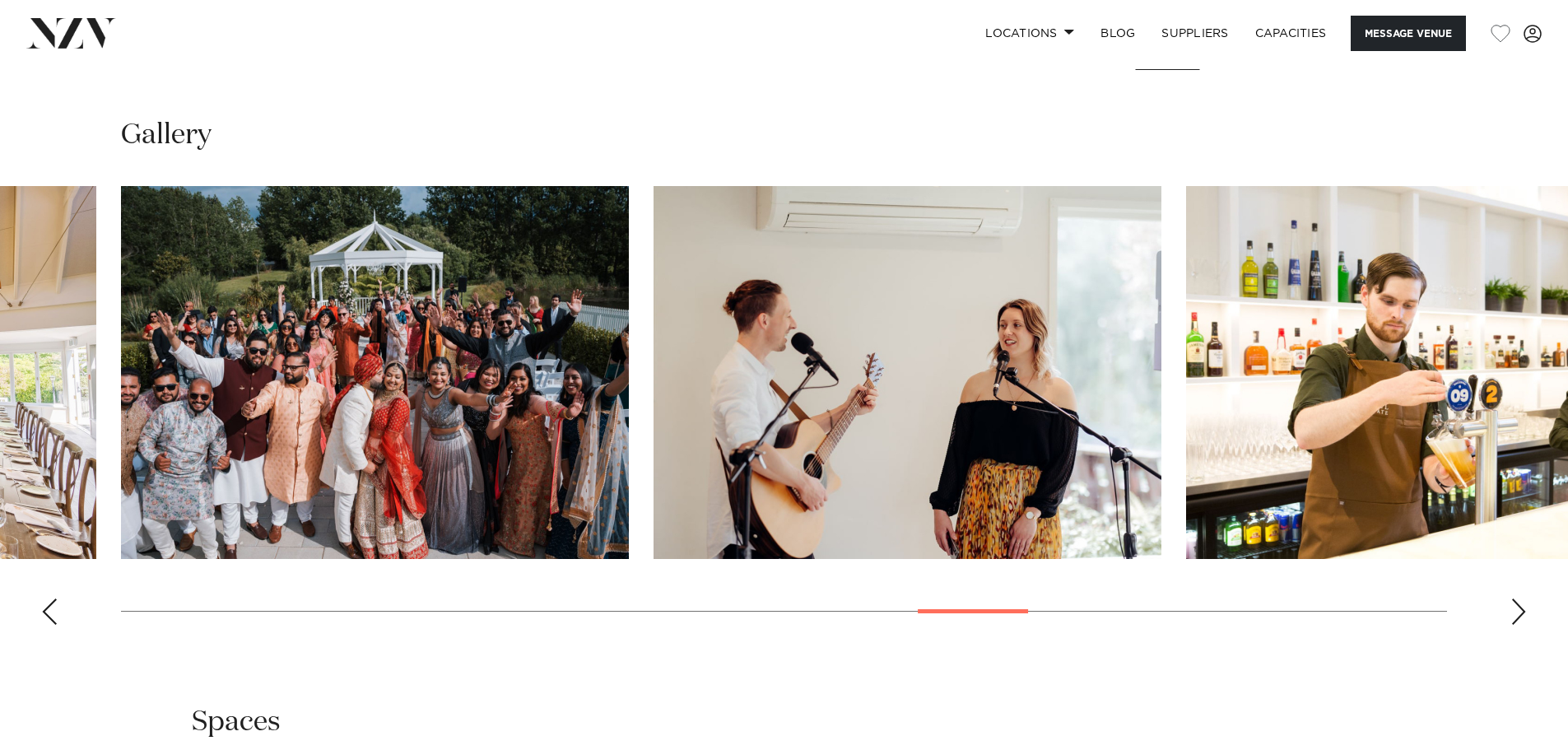
click at [1519, 604] on div "Next slide" at bounding box center [1518, 611] width 17 height 26
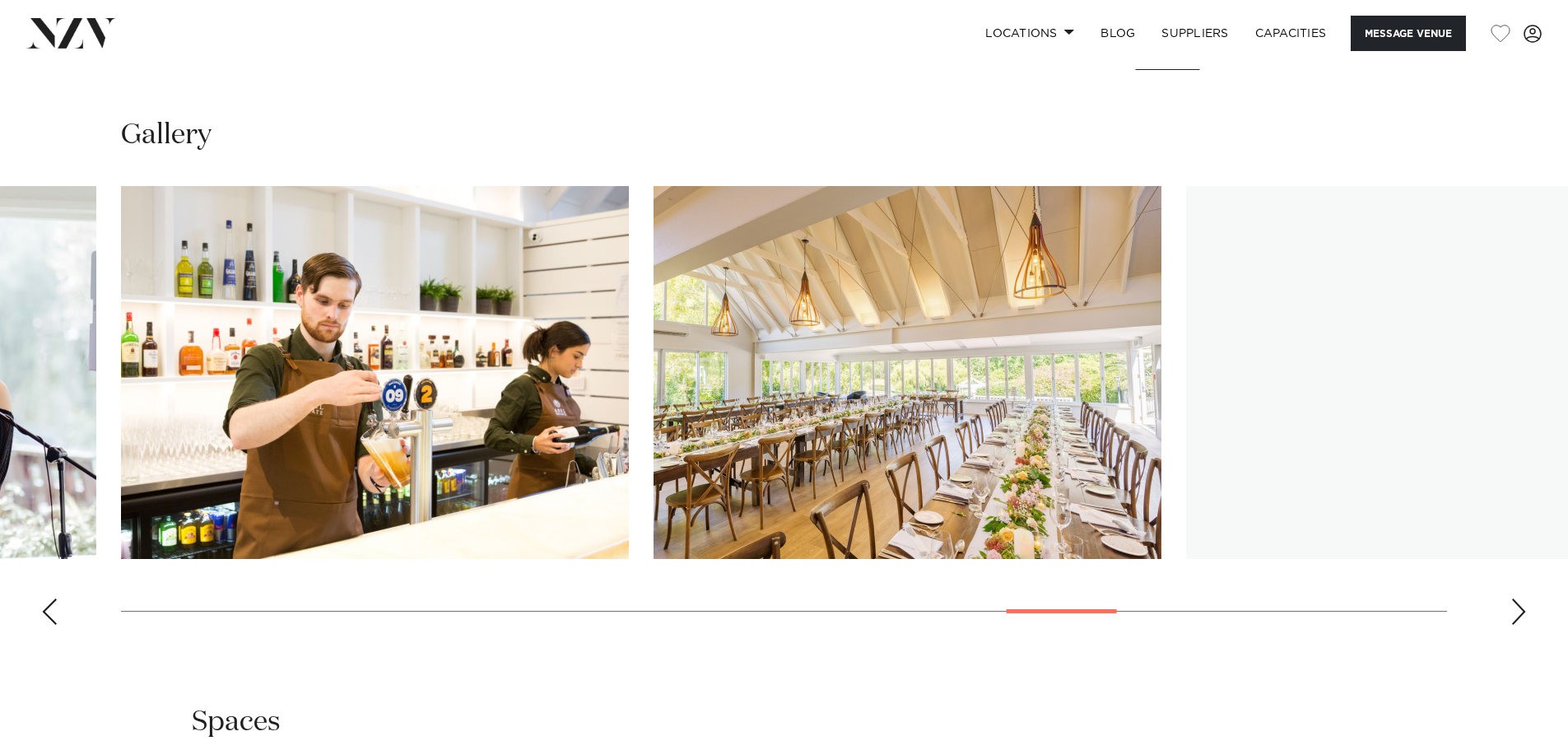
click at [1519, 604] on div "Next slide" at bounding box center [1518, 611] width 17 height 26
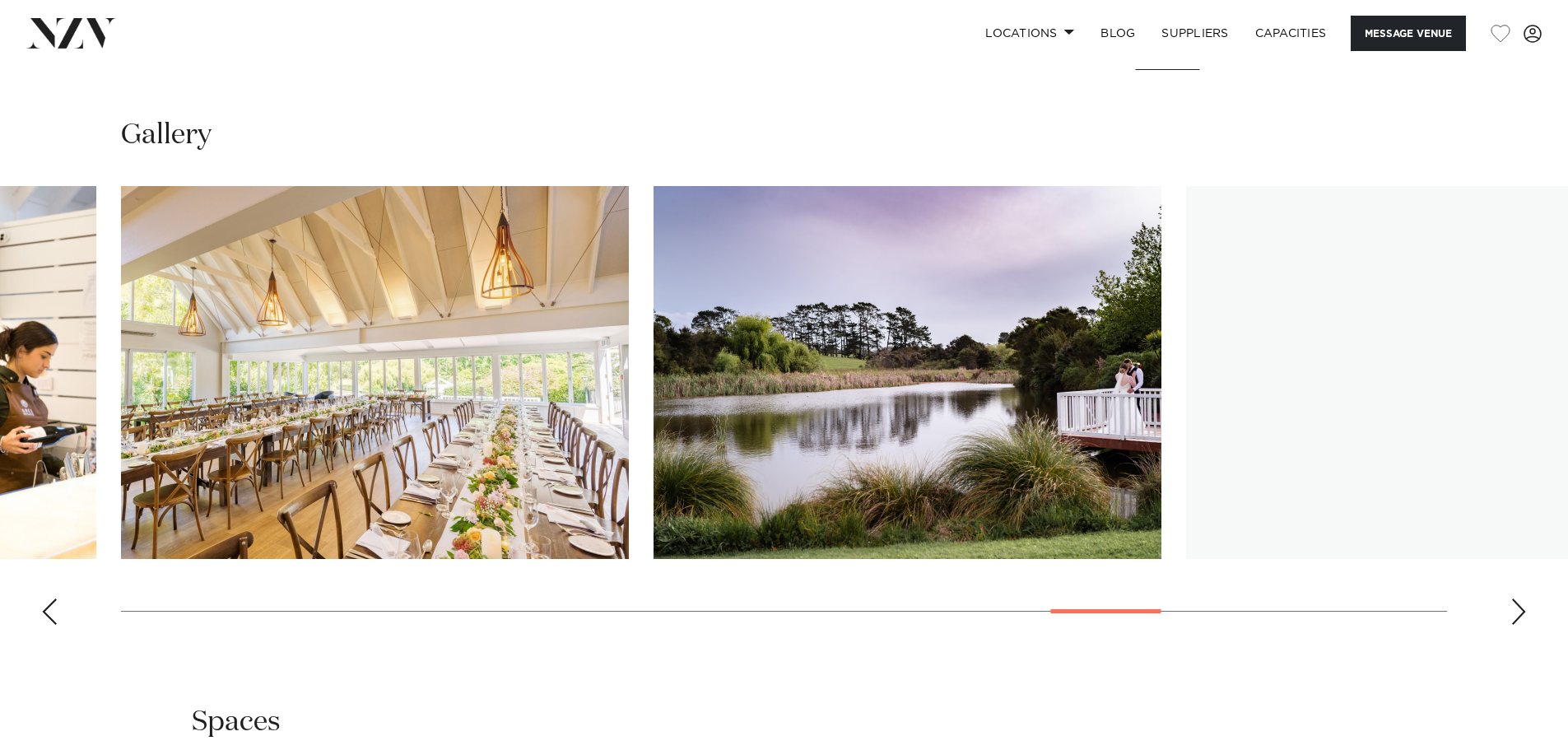
click at [1519, 604] on div "Next slide" at bounding box center [1518, 611] width 17 height 26
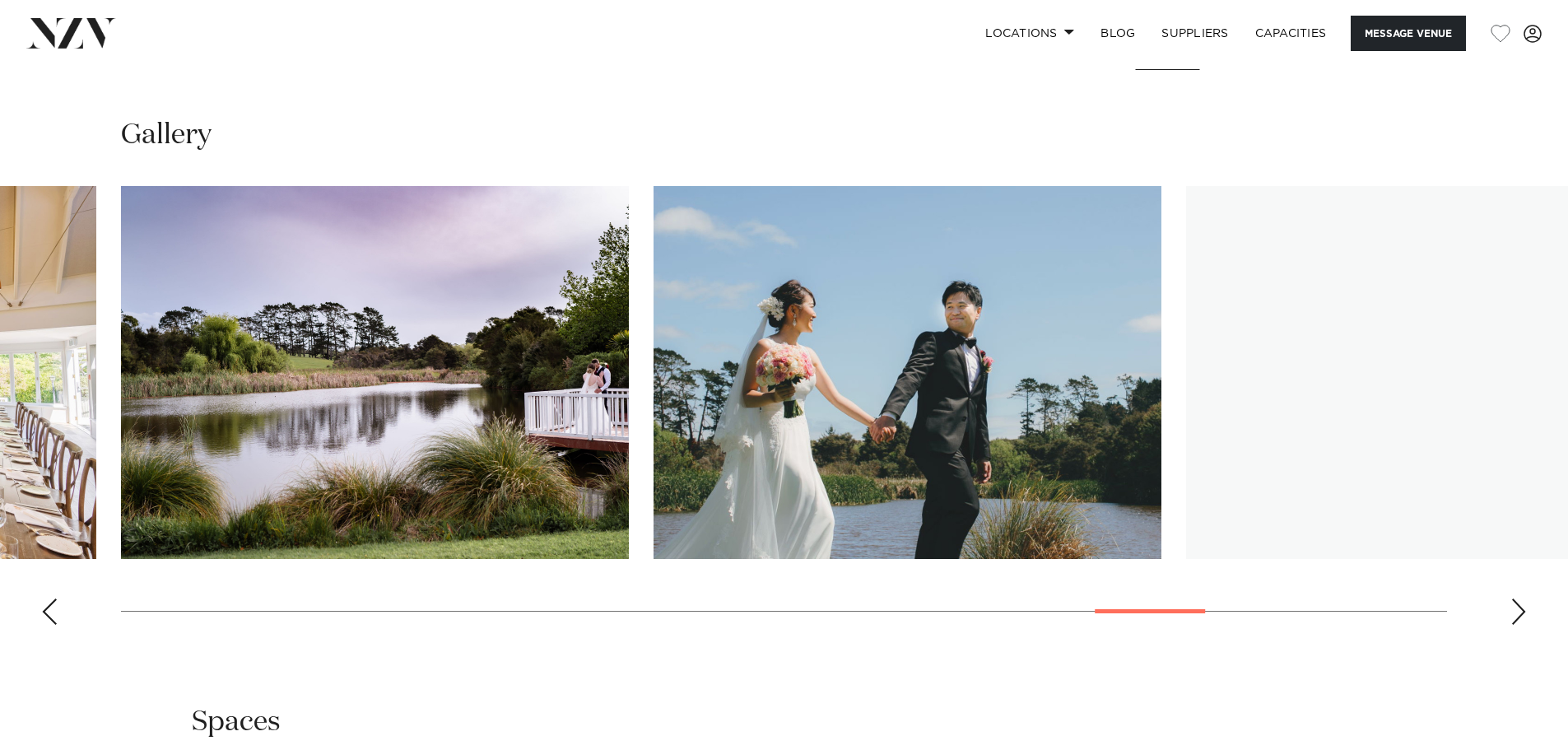
click at [1519, 604] on div "Next slide" at bounding box center [1518, 611] width 17 height 26
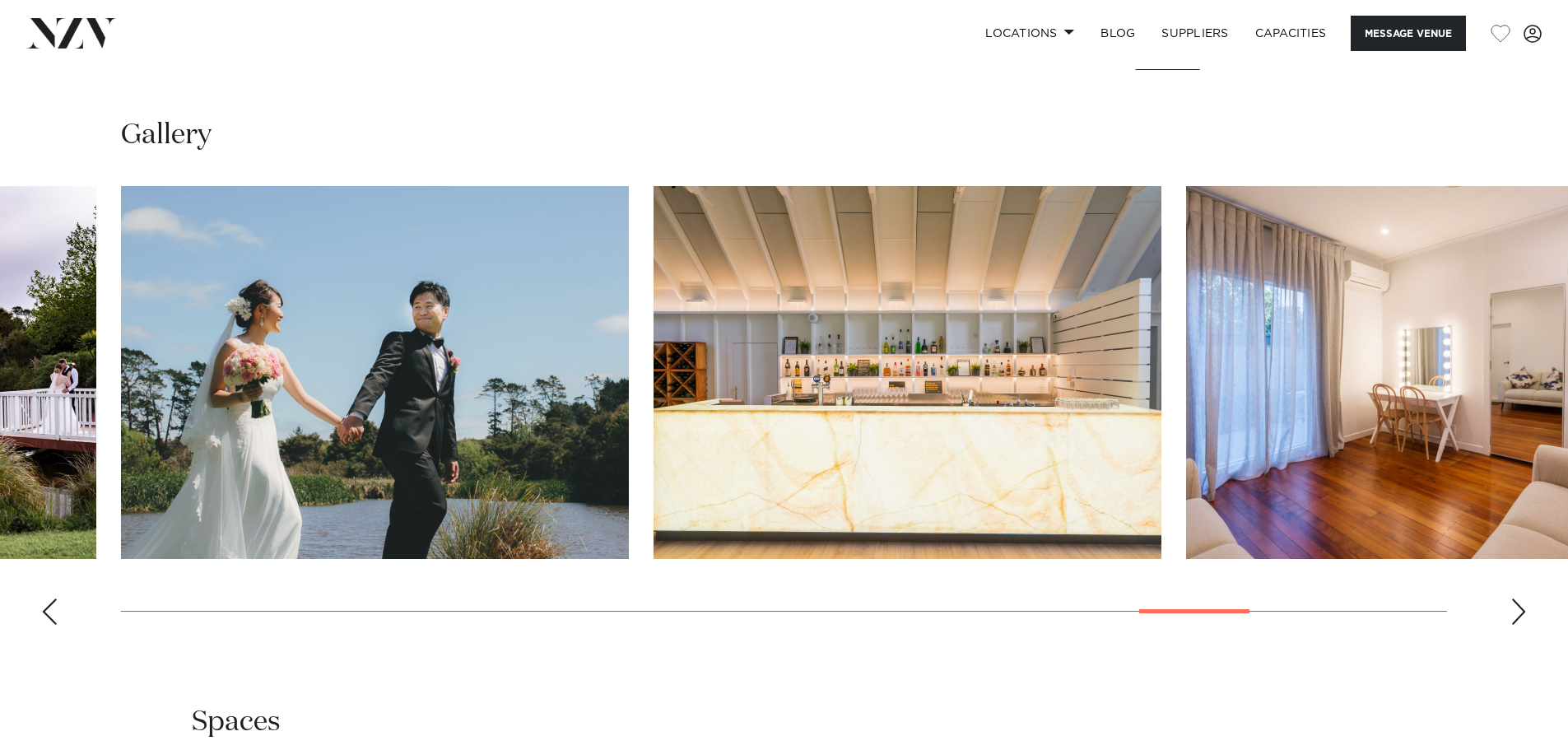
click at [1519, 604] on div "Next slide" at bounding box center [1518, 611] width 17 height 26
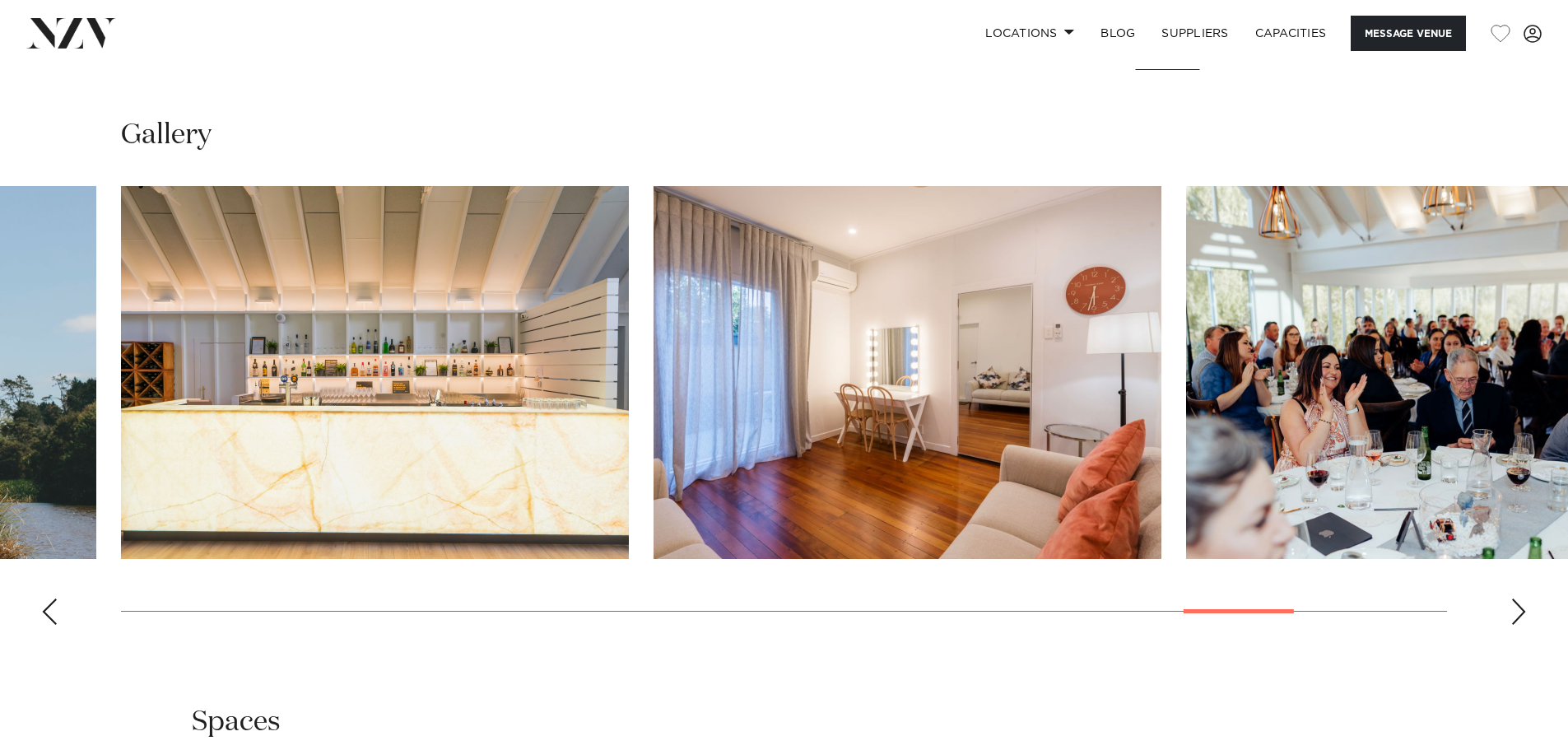
click at [1519, 604] on div "Next slide" at bounding box center [1518, 611] width 17 height 26
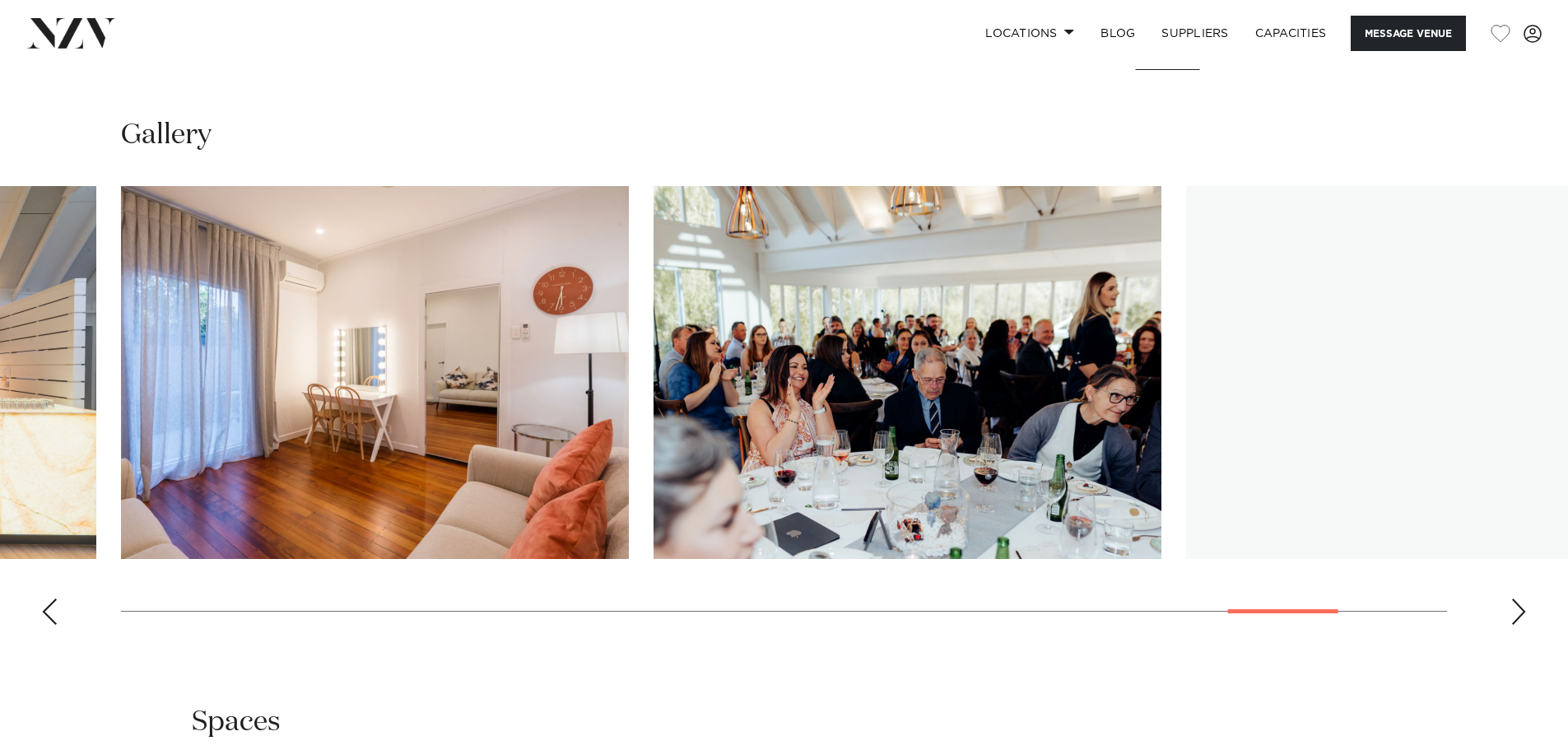
click at [1519, 604] on div "Next slide" at bounding box center [1518, 611] width 17 height 26
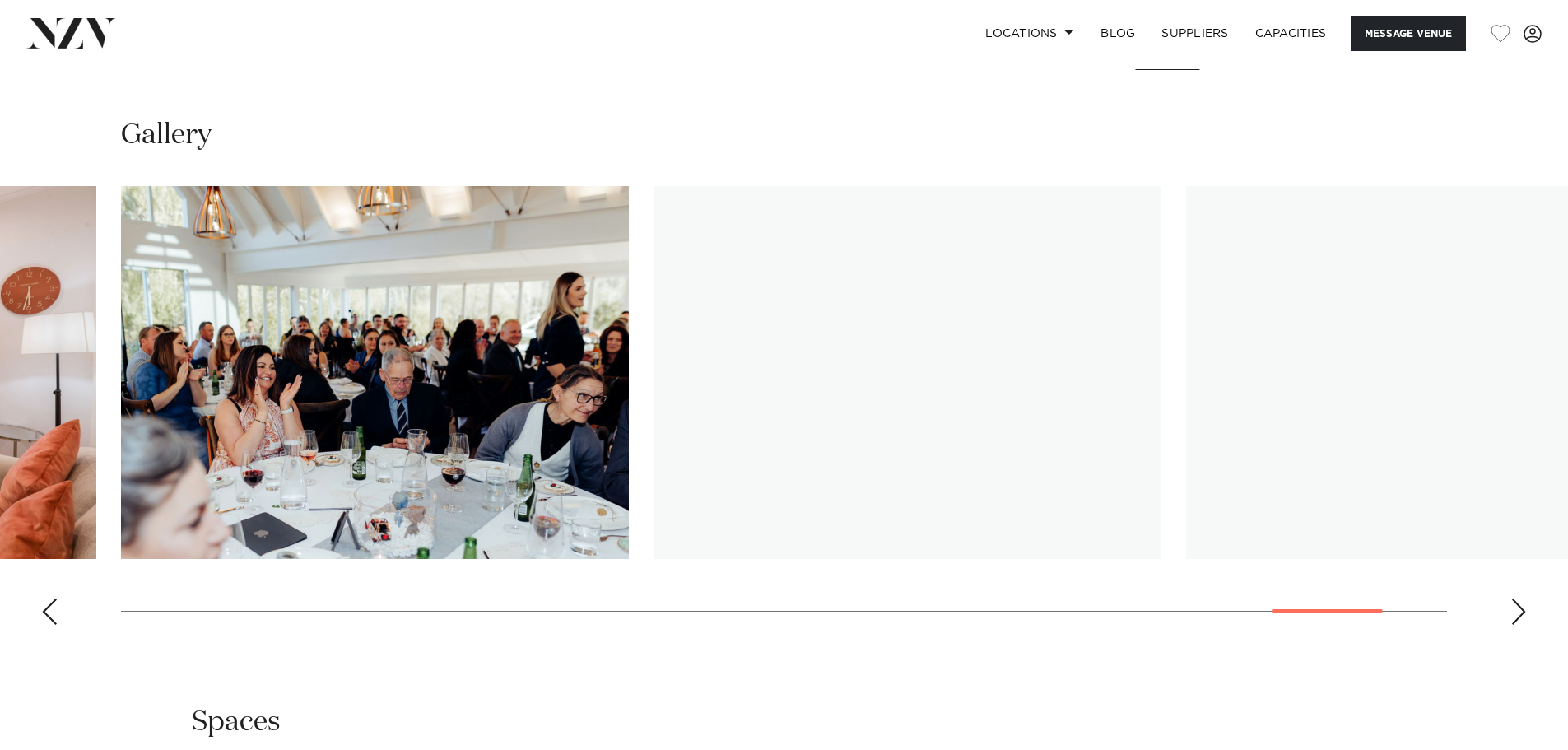
click at [1519, 604] on div "Next slide" at bounding box center [1518, 611] width 17 height 26
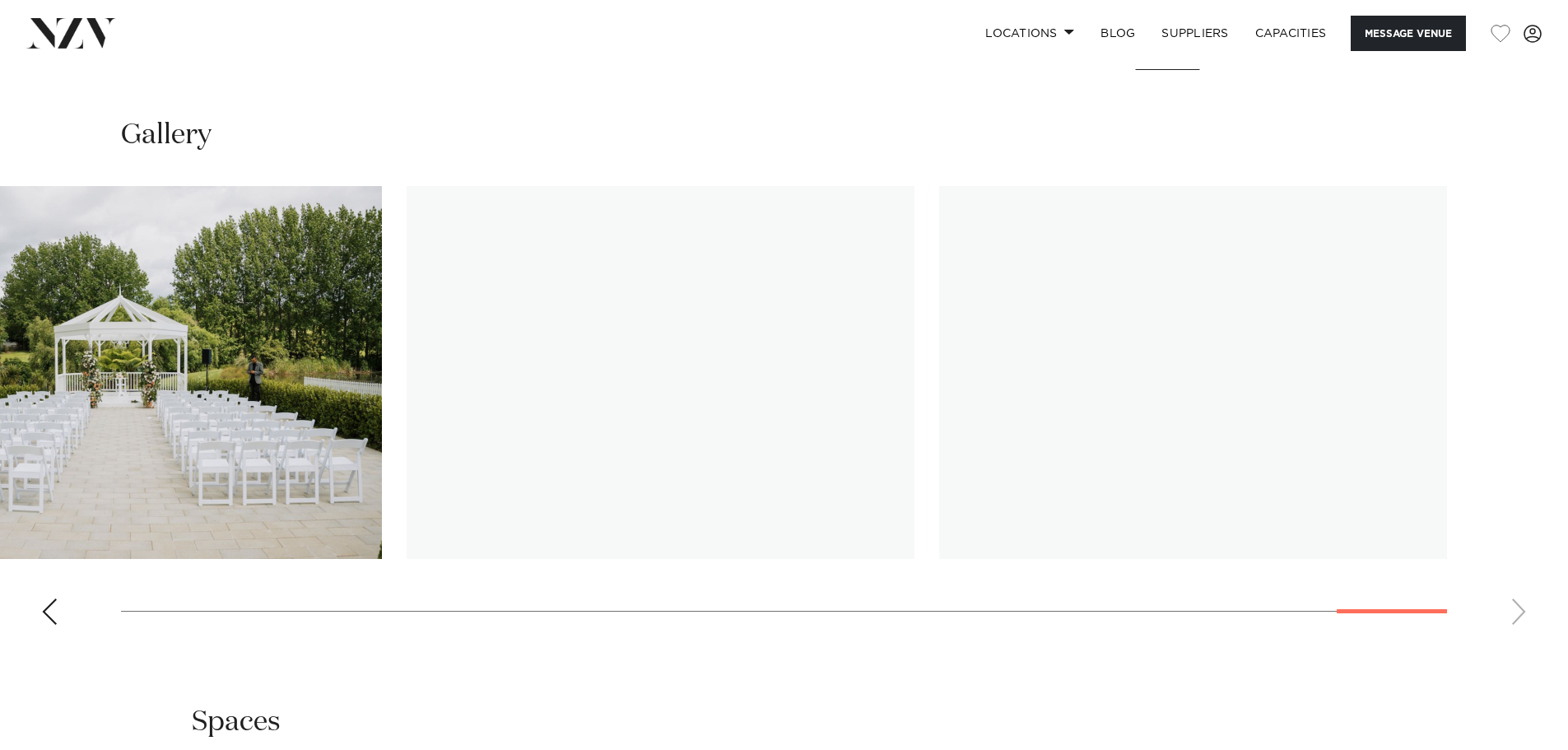
click at [1519, 604] on swiper-container at bounding box center [784, 412] width 1568 height 452
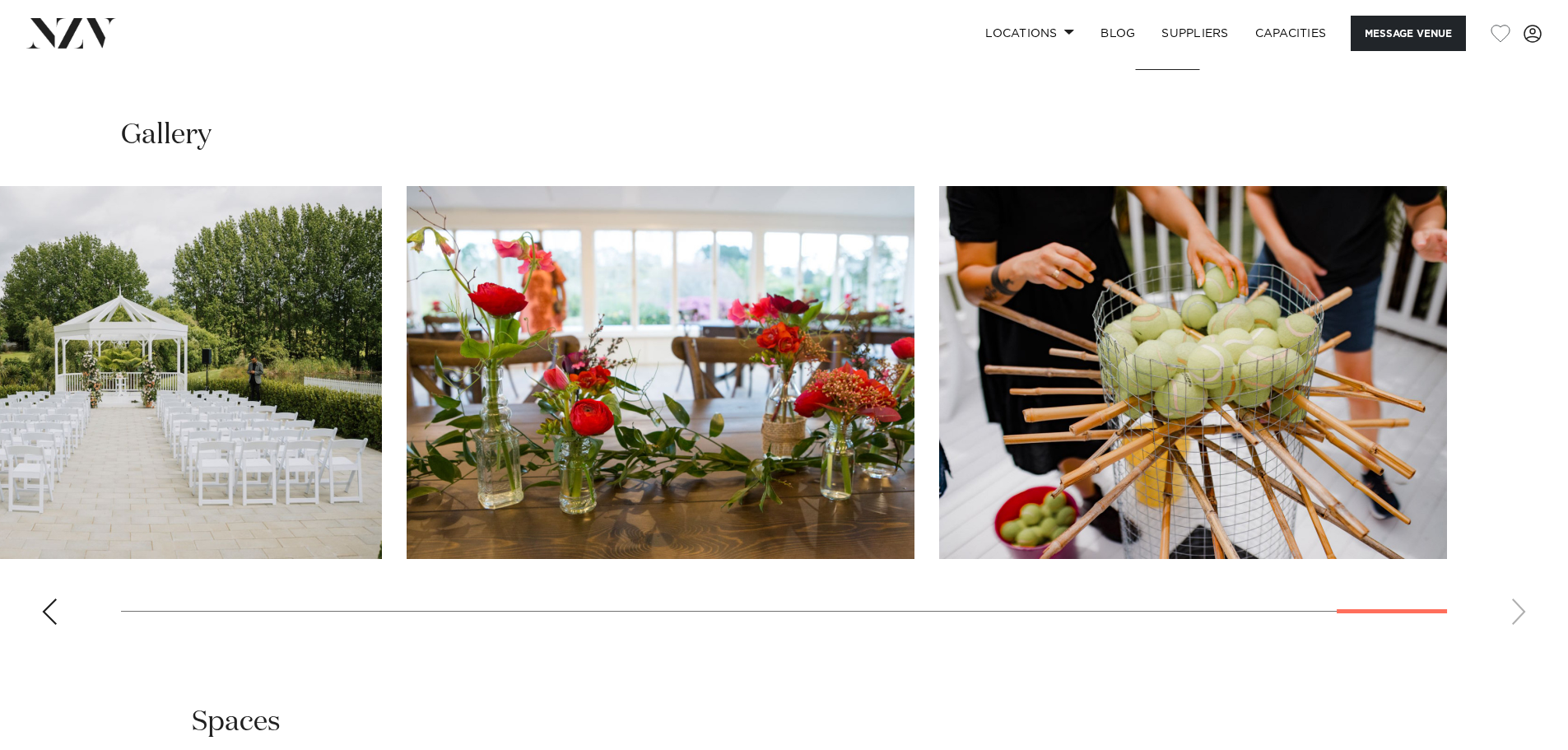
click at [1519, 604] on swiper-container at bounding box center [784, 412] width 1568 height 452
